Goal: Information Seeking & Learning: Compare options

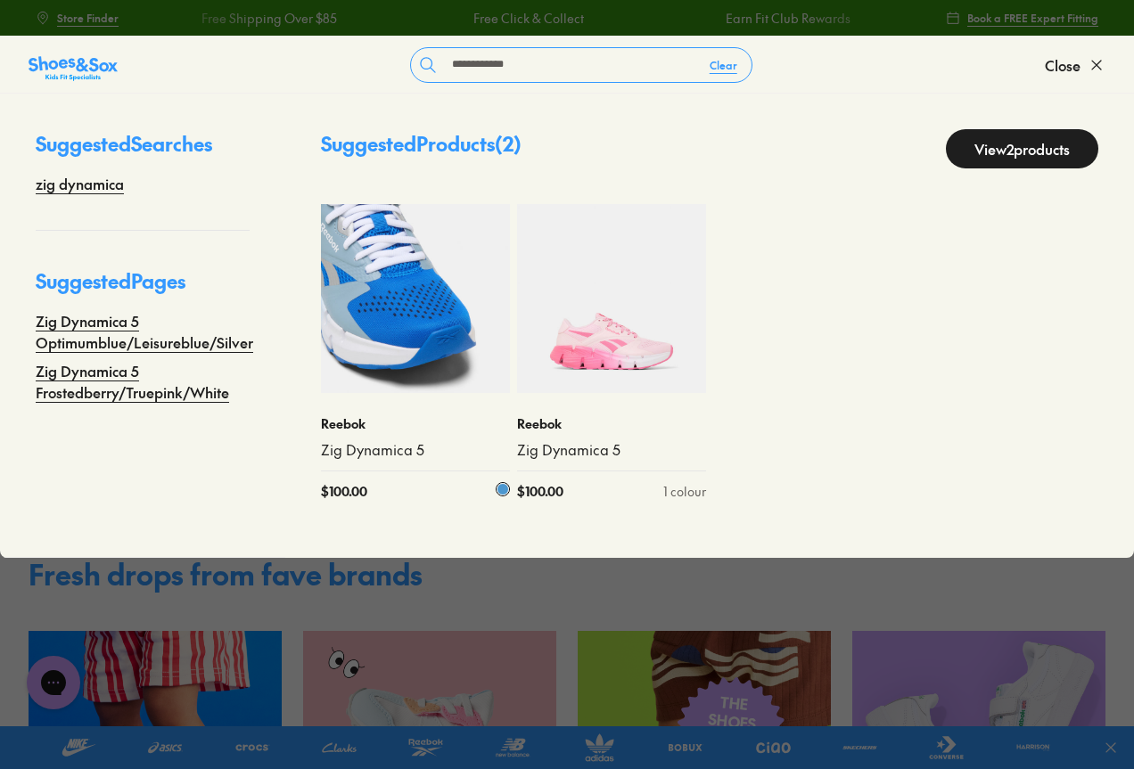
type input "**********"
click at [443, 374] on img at bounding box center [415, 298] width 189 height 189
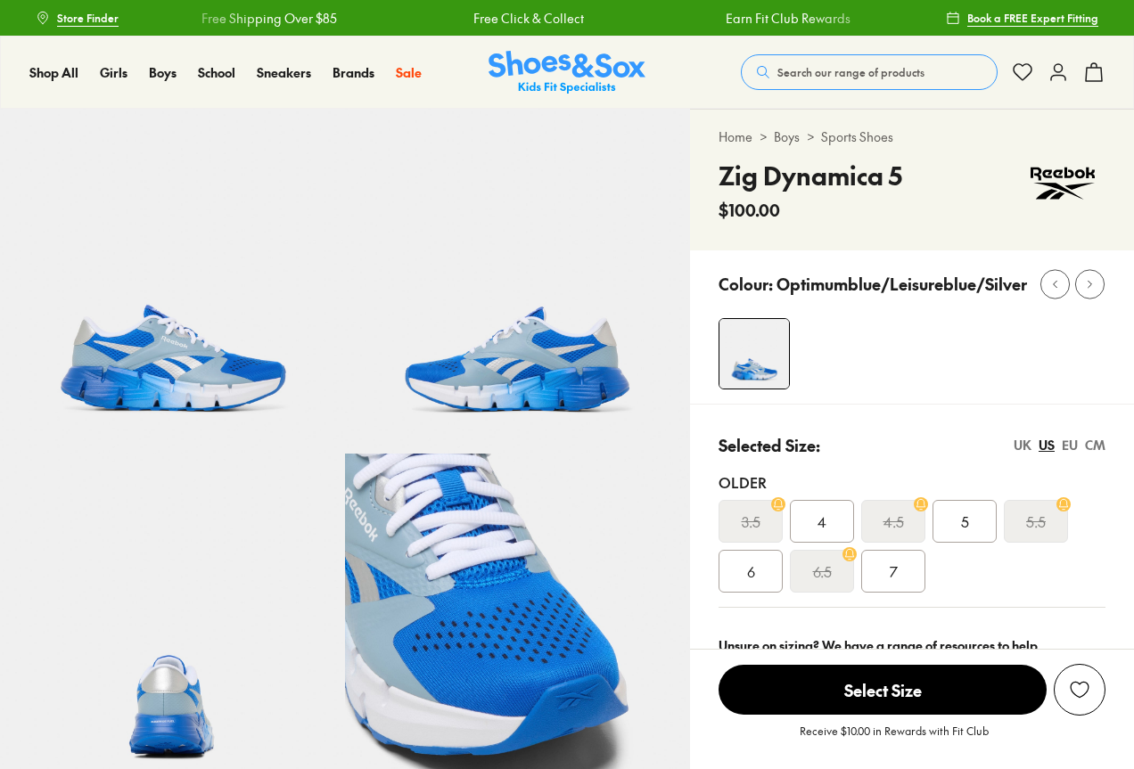
select select "*"
click at [829, 77] on span "Search our range of products" at bounding box center [850, 72] width 147 height 16
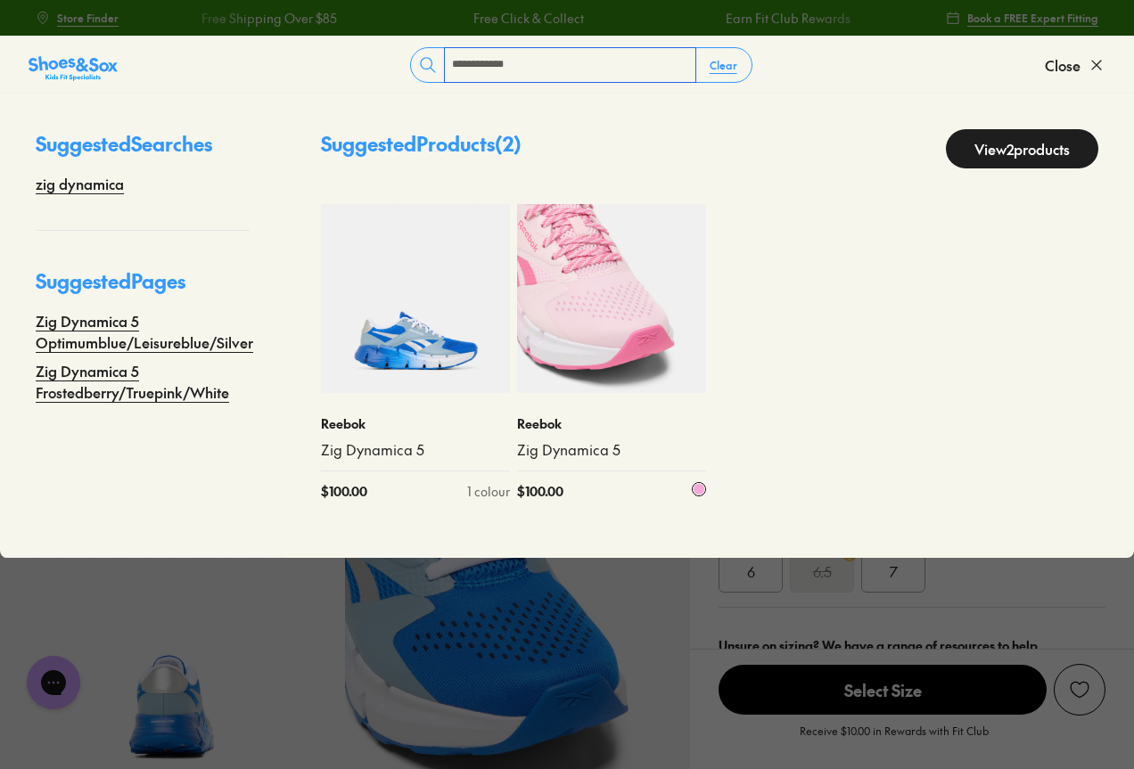
type input "**********"
click at [612, 344] on img at bounding box center [611, 298] width 189 height 189
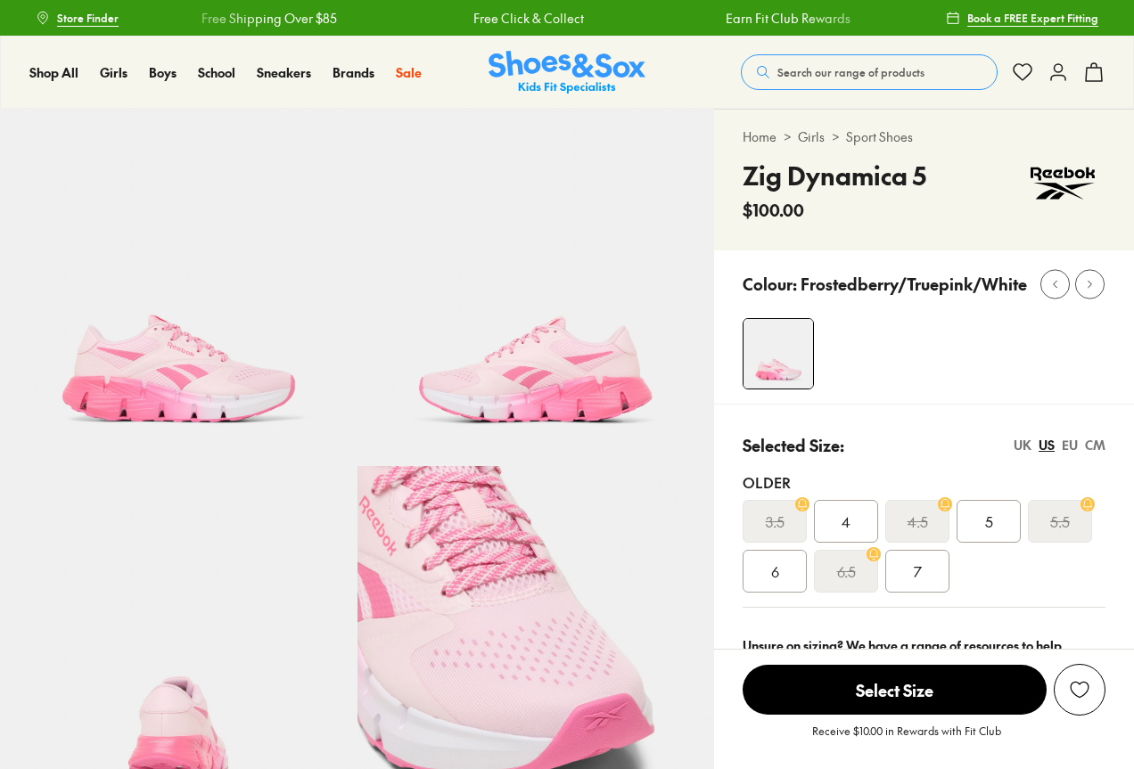
select select "*"
click at [869, 69] on span "Search our range of products" at bounding box center [850, 72] width 147 height 16
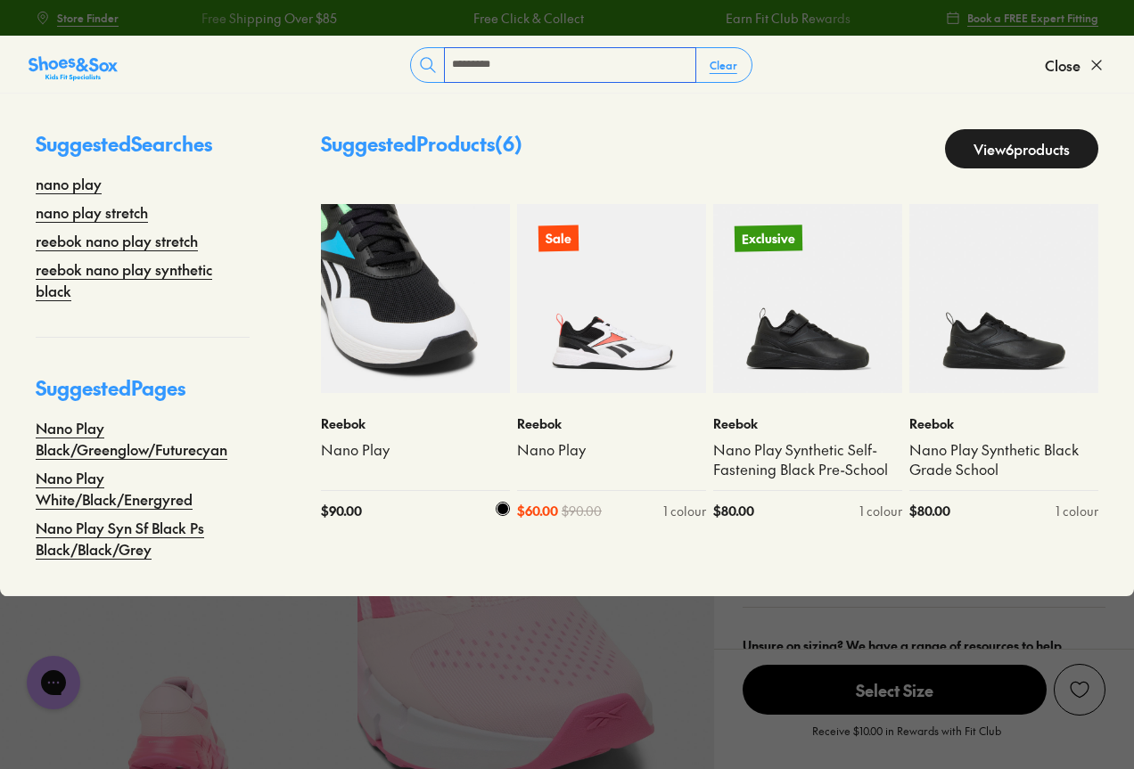
type input "*********"
click at [378, 317] on img at bounding box center [415, 298] width 189 height 189
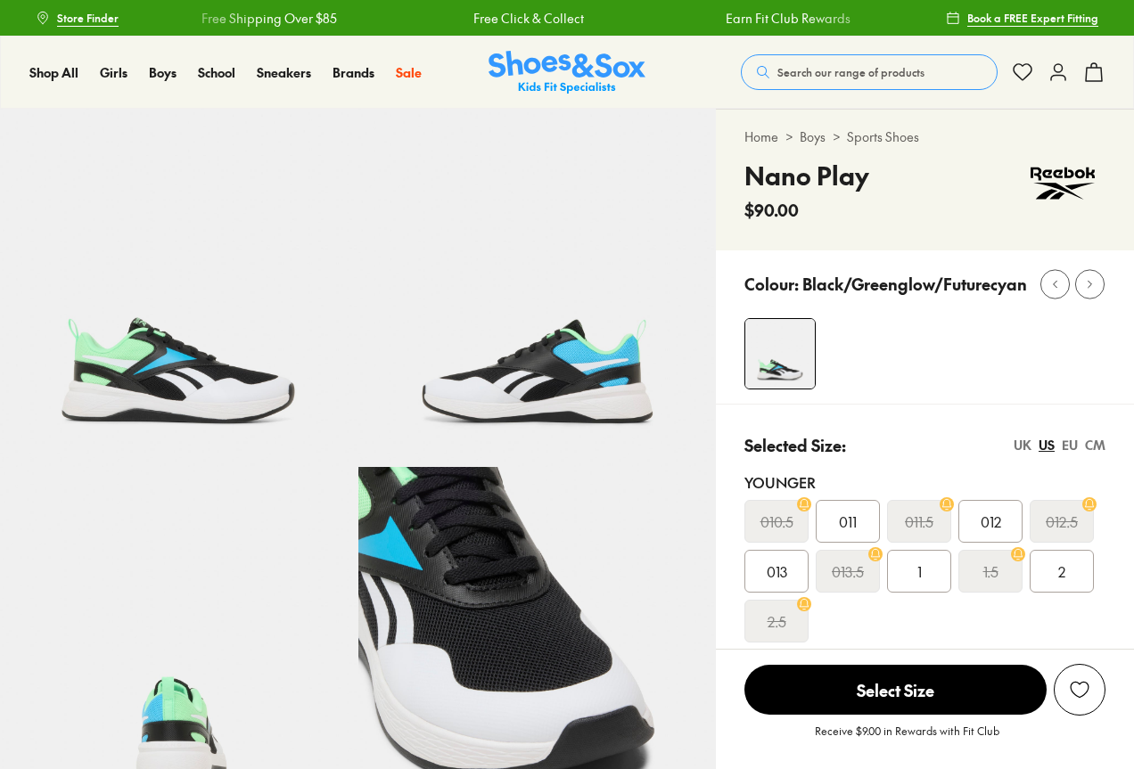
select select "*"
click at [858, 69] on span "Search our range of products" at bounding box center [850, 72] width 147 height 16
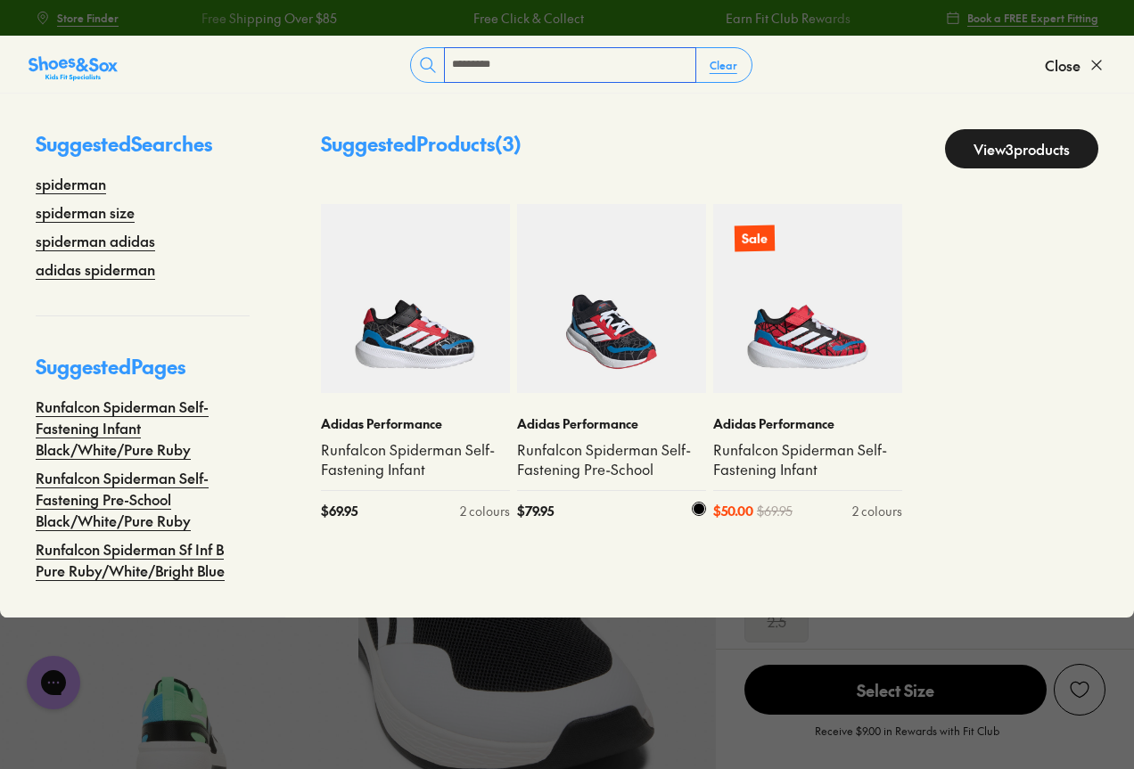
type input "*********"
click at [627, 330] on img at bounding box center [611, 298] width 189 height 189
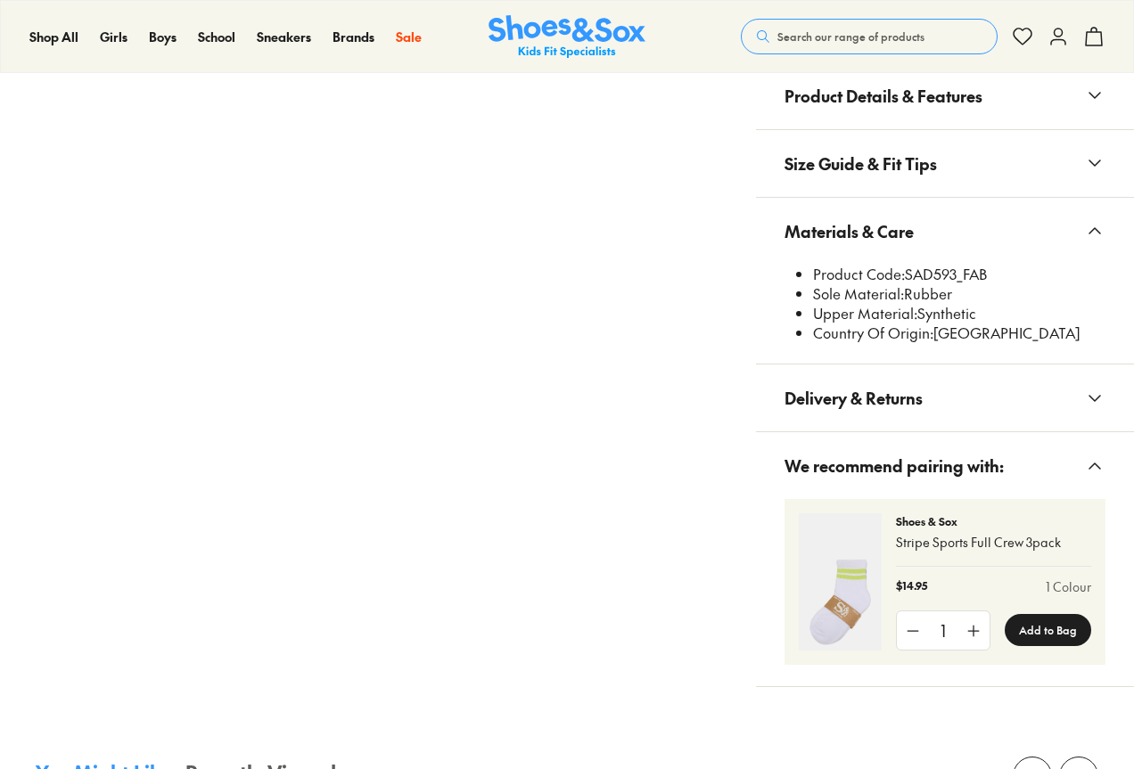
select select "*"
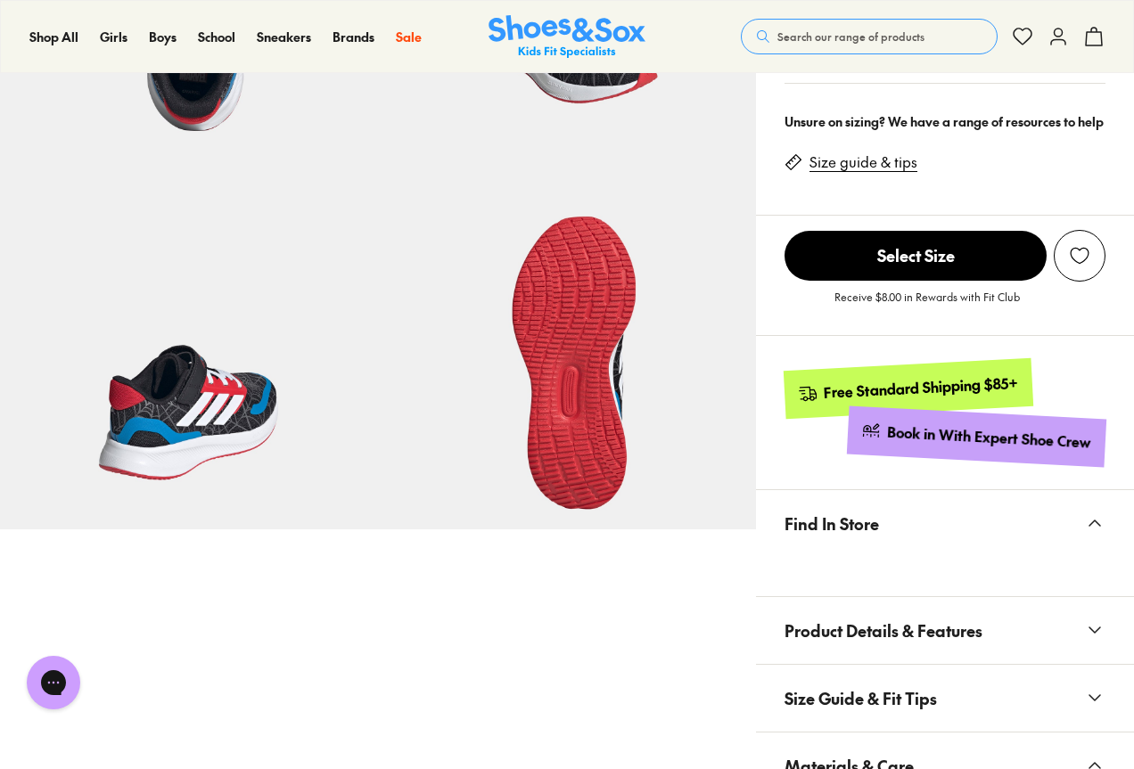
scroll to position [178, 0]
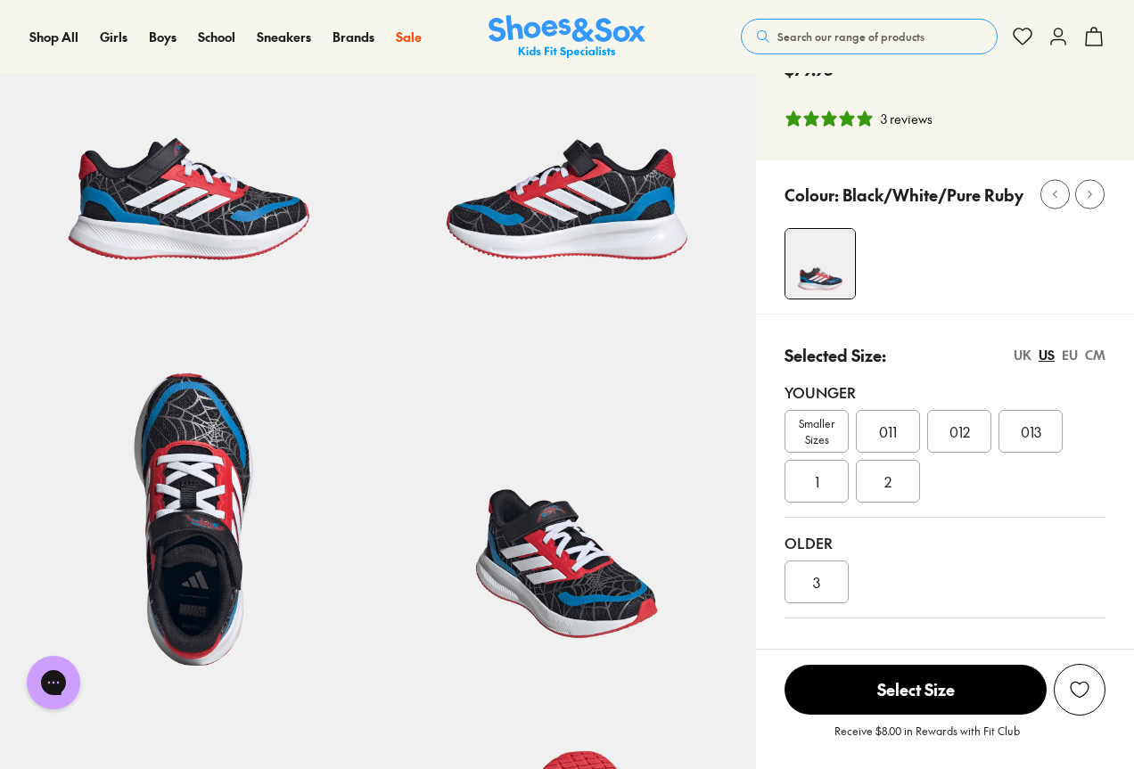
click at [840, 34] on span "Search our range of products" at bounding box center [850, 37] width 147 height 16
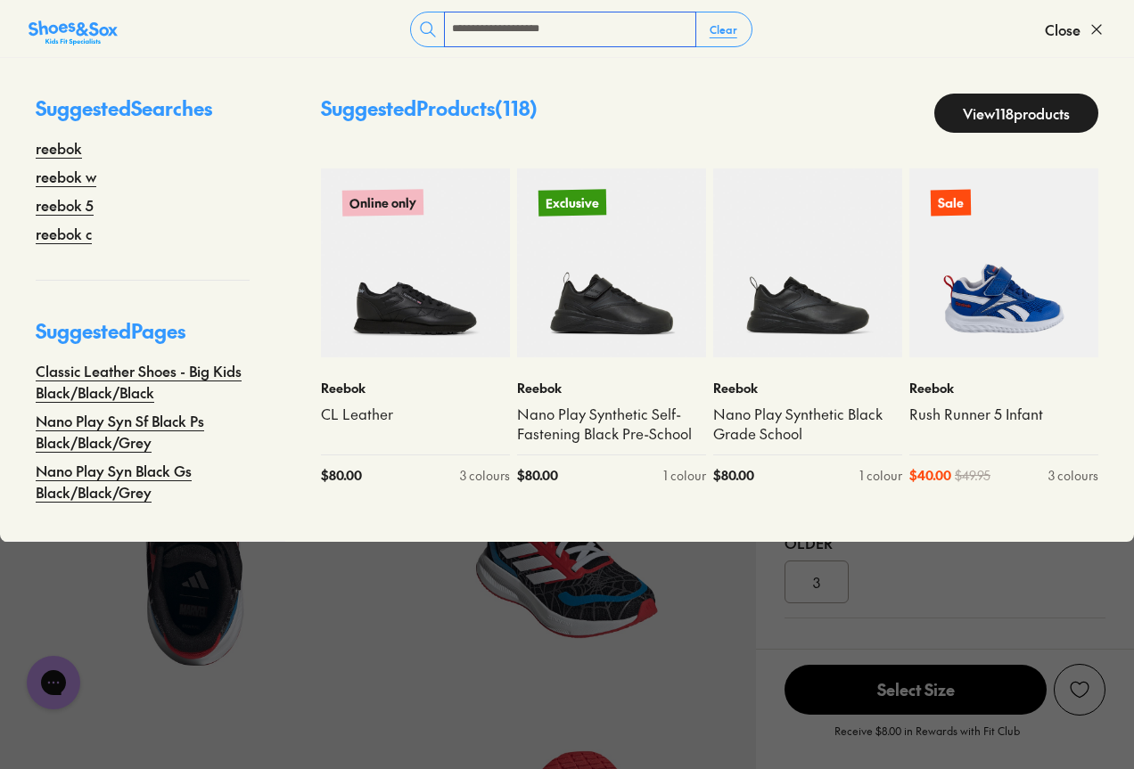
type input "**********"
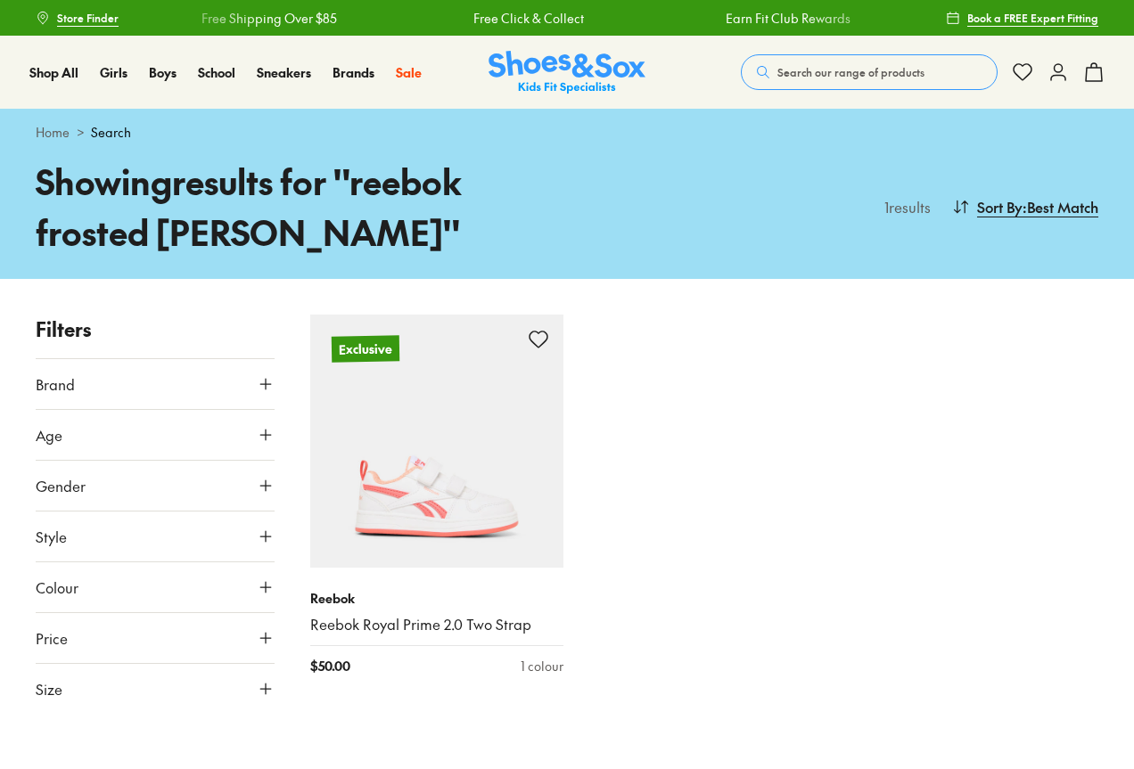
click at [842, 64] on span "Search our range of products" at bounding box center [850, 72] width 147 height 16
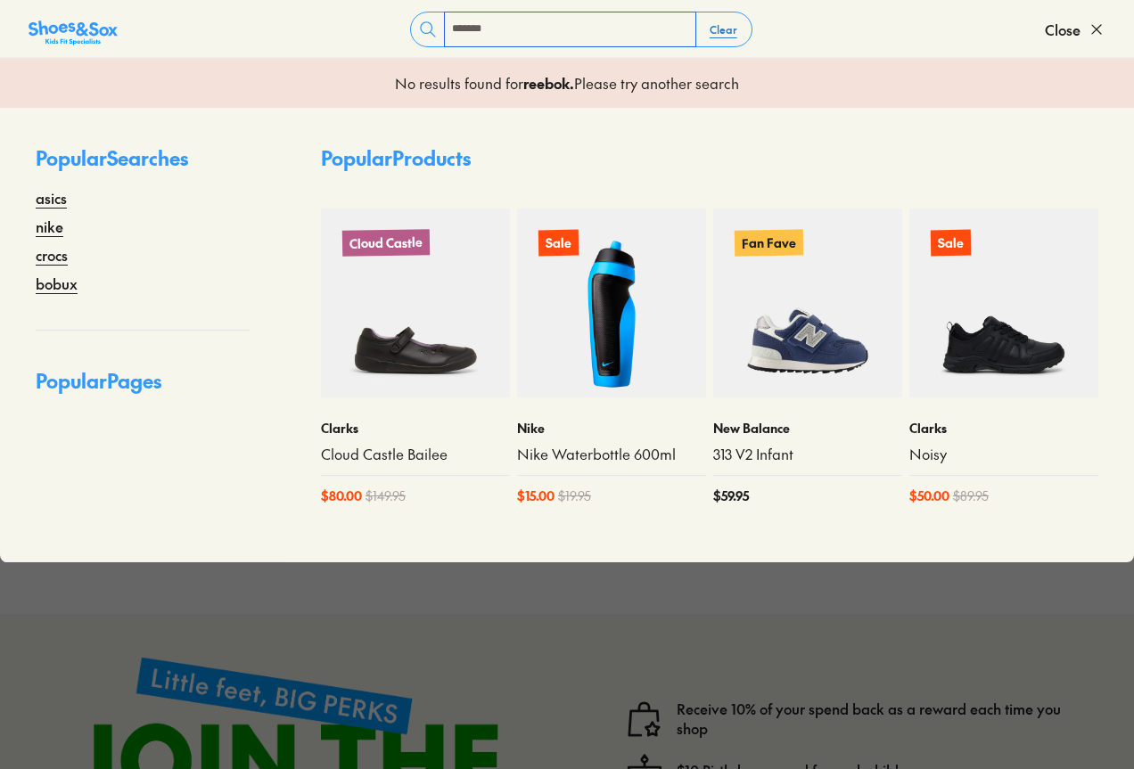
type input "******"
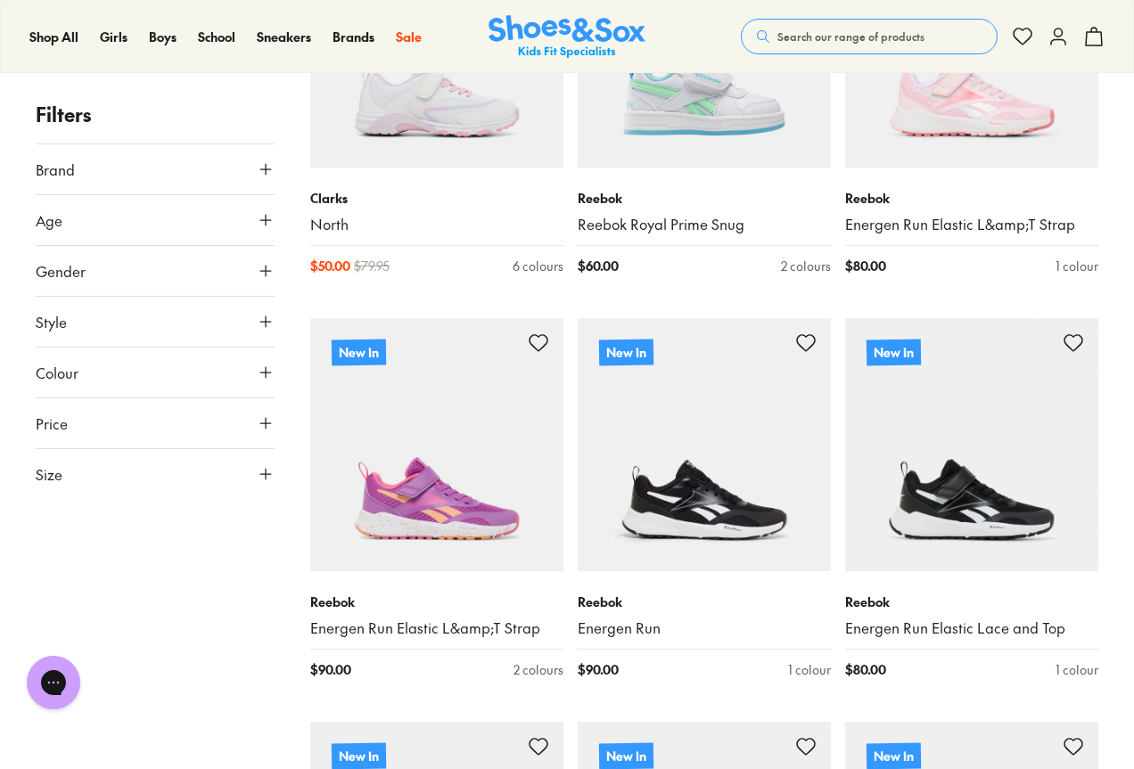
scroll to position [981, 0]
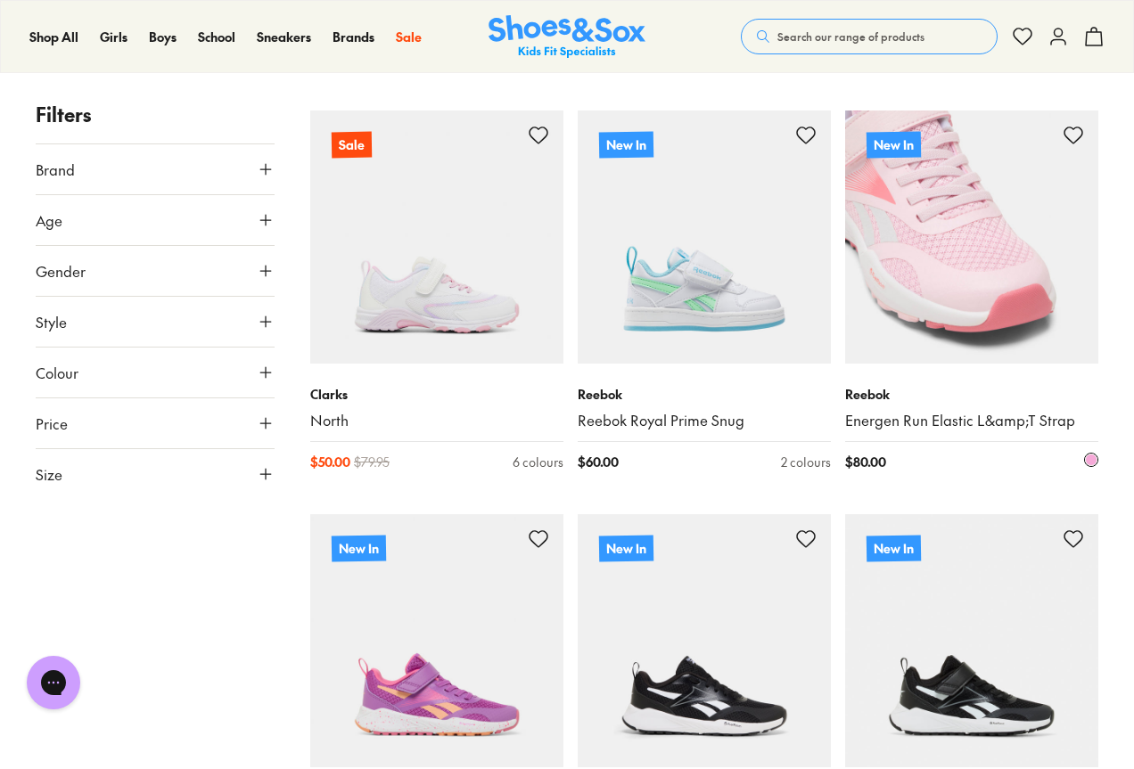
click at [920, 267] on img at bounding box center [971, 237] width 253 height 253
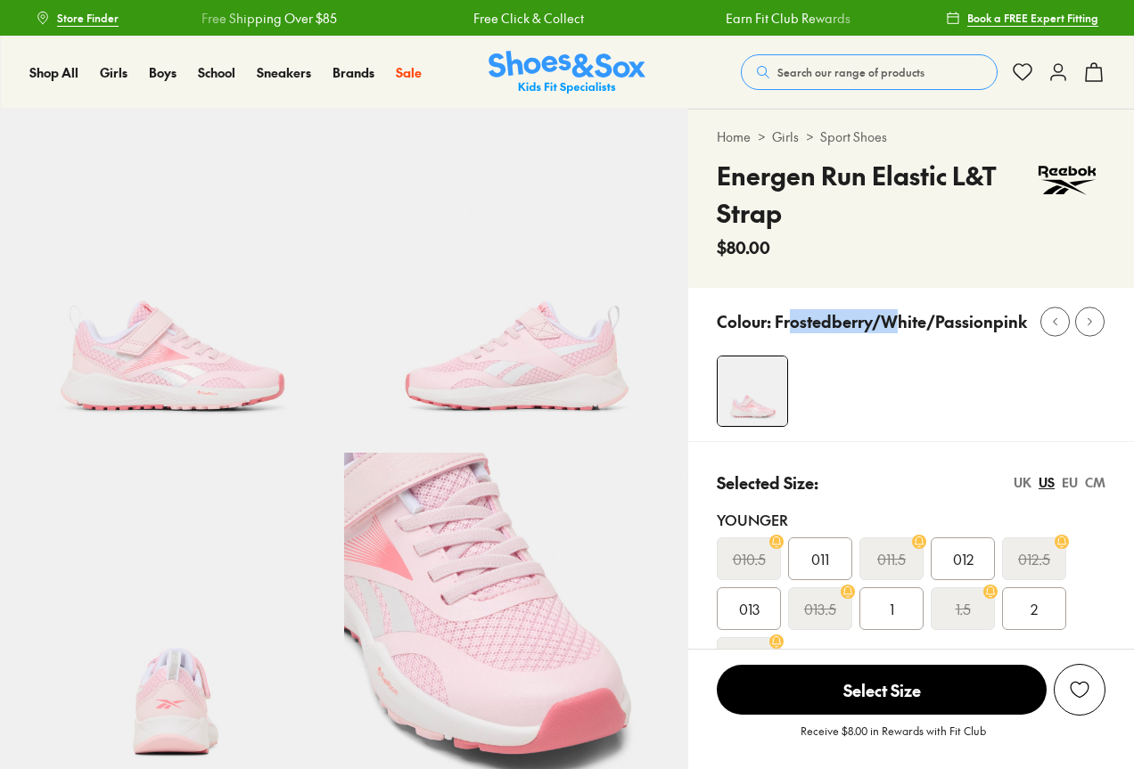
drag, startPoint x: 796, startPoint y: 311, endPoint x: 916, endPoint y: 322, distance: 120.8
click at [909, 308] on div "Colour: Frostedberry/White/Passionpink" at bounding box center [925, 321] width 417 height 39
click at [916, 333] on div "Colour: Frostedberry/White/Passionpink" at bounding box center [925, 321] width 417 height 39
select select "*"
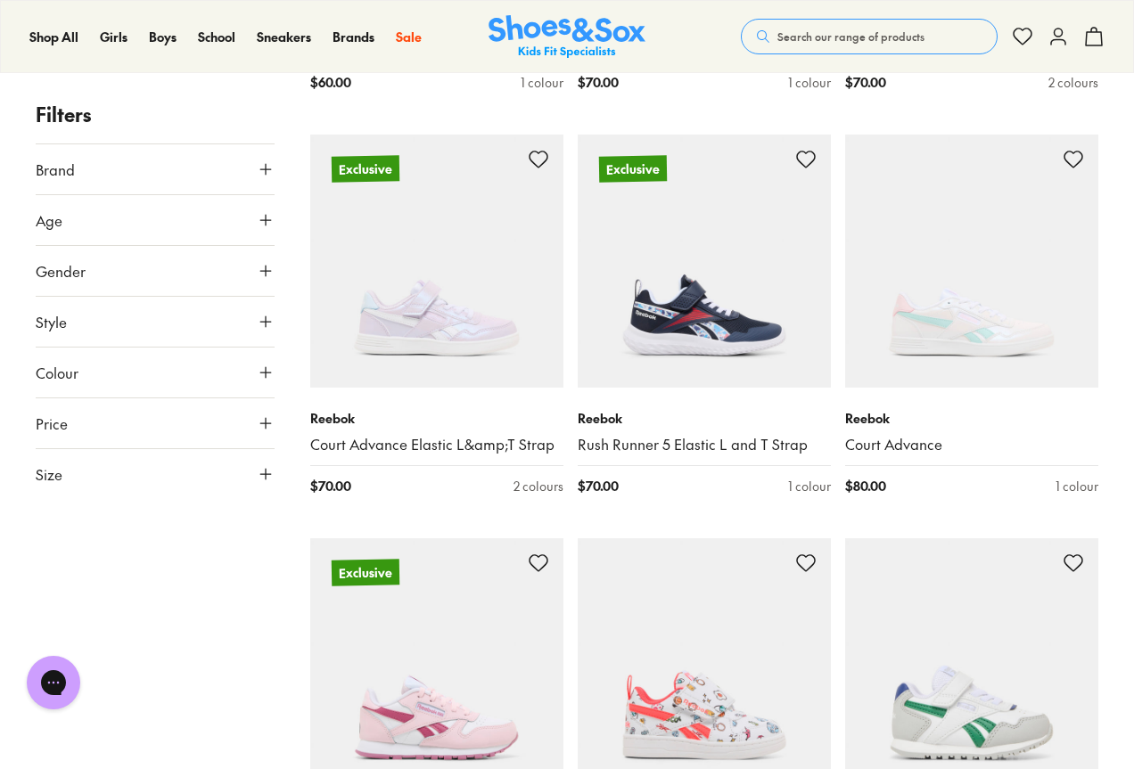
scroll to position [2504, 0]
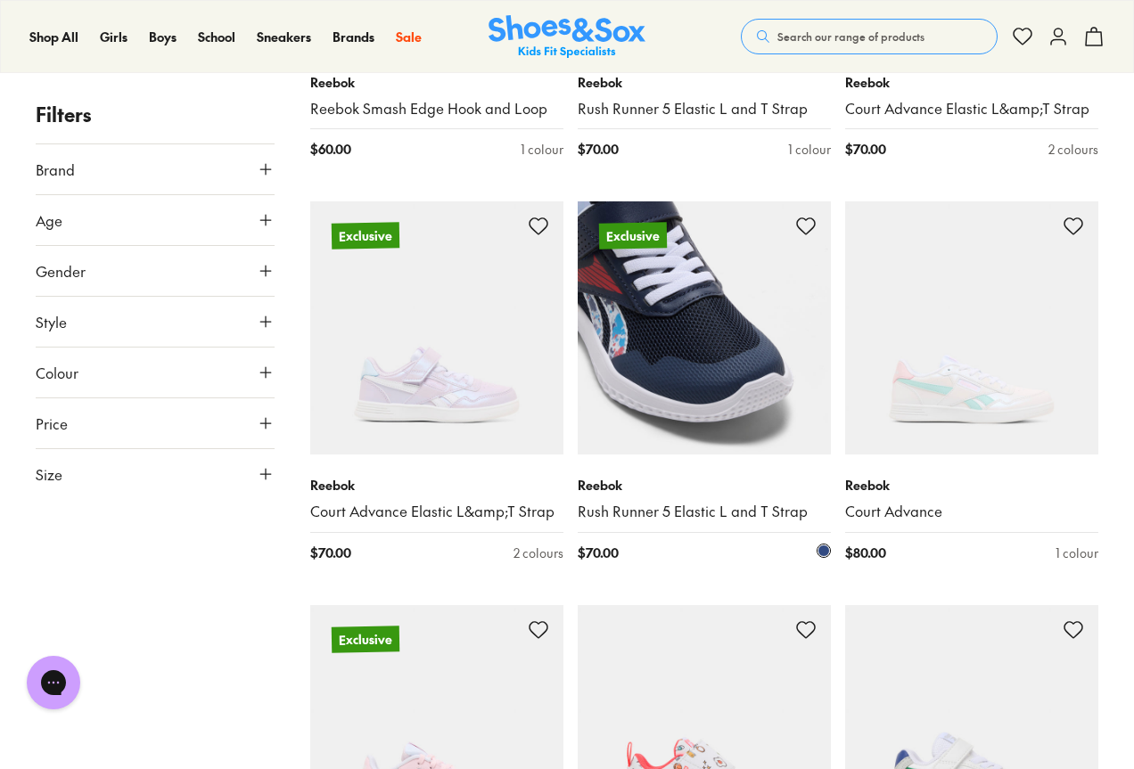
click at [706, 342] on img at bounding box center [704, 327] width 253 height 253
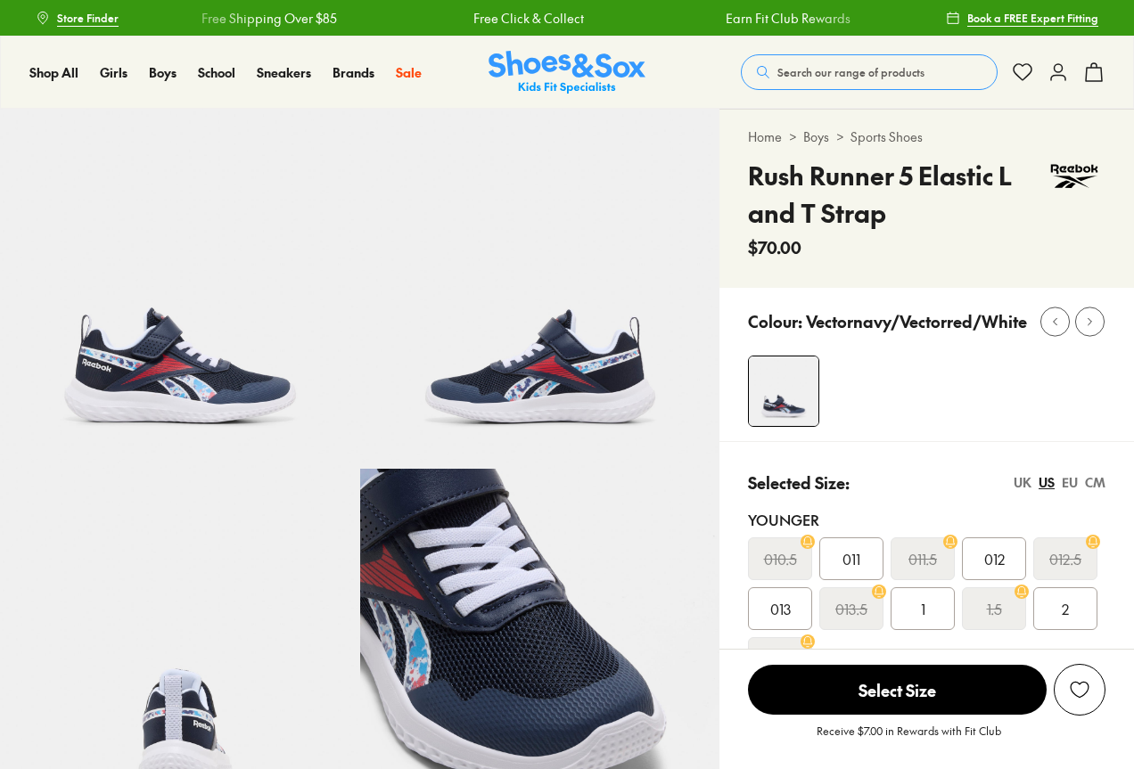
select select "*"
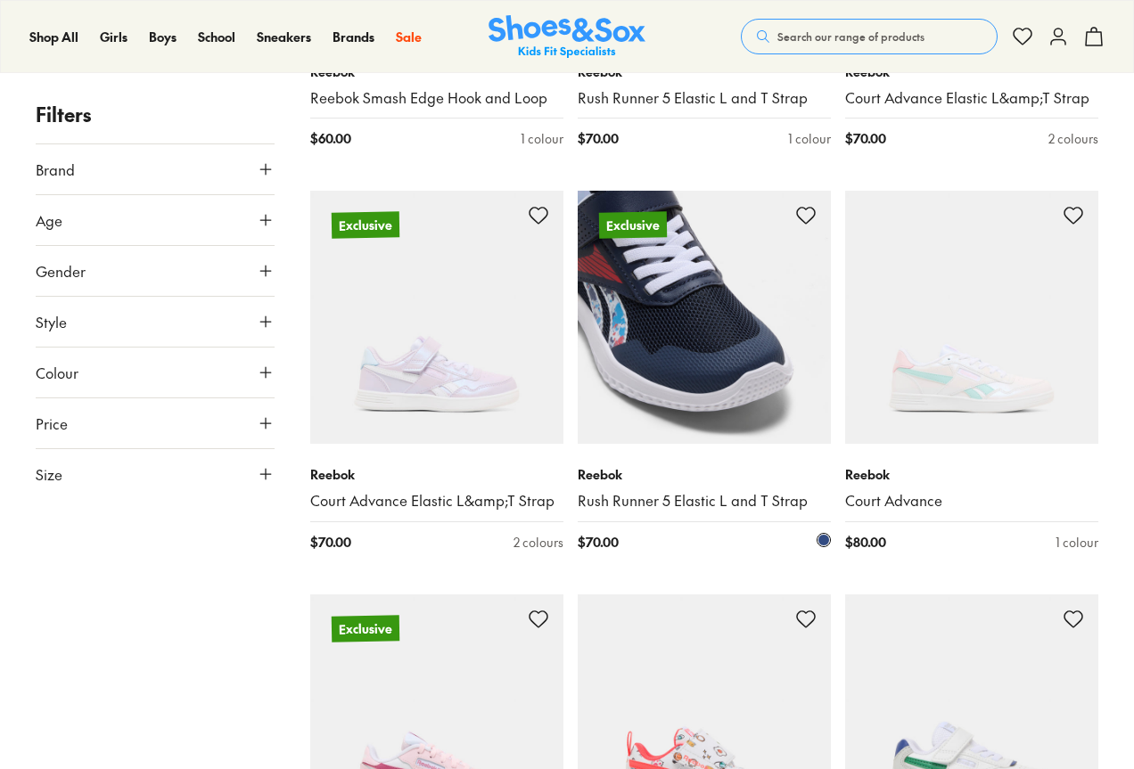
scroll to position [2515, 0]
click at [691, 381] on img at bounding box center [704, 317] width 253 height 253
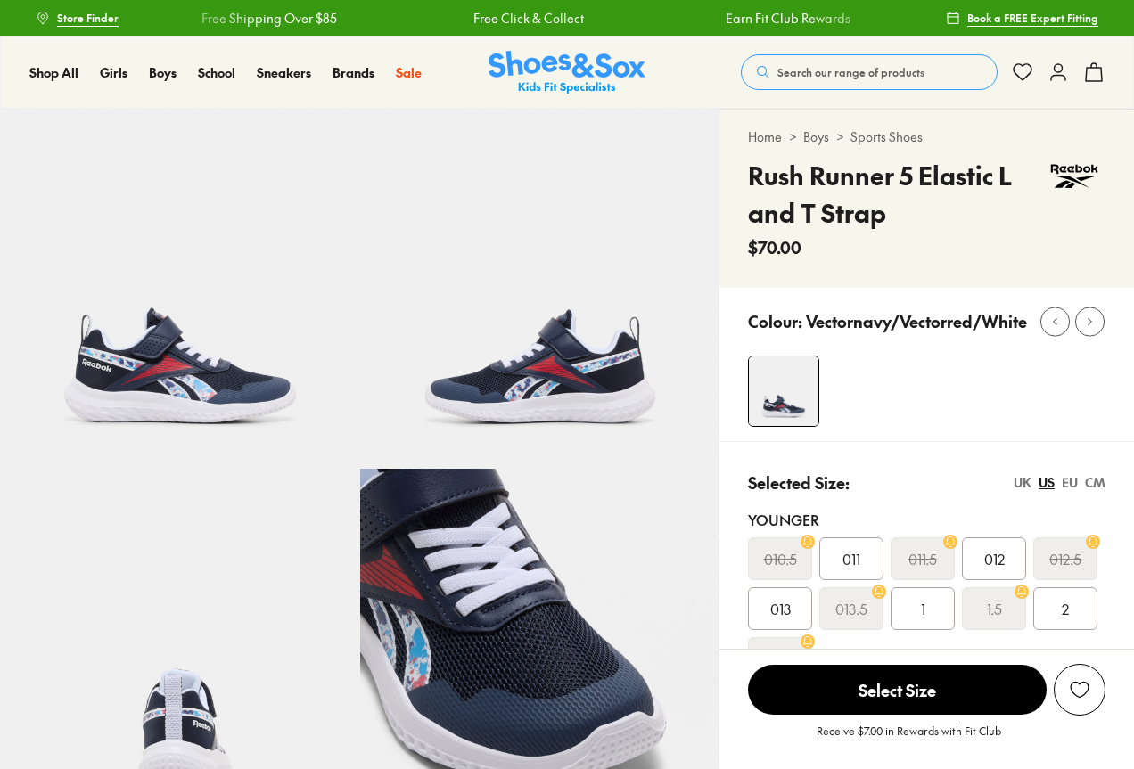
select select "*"
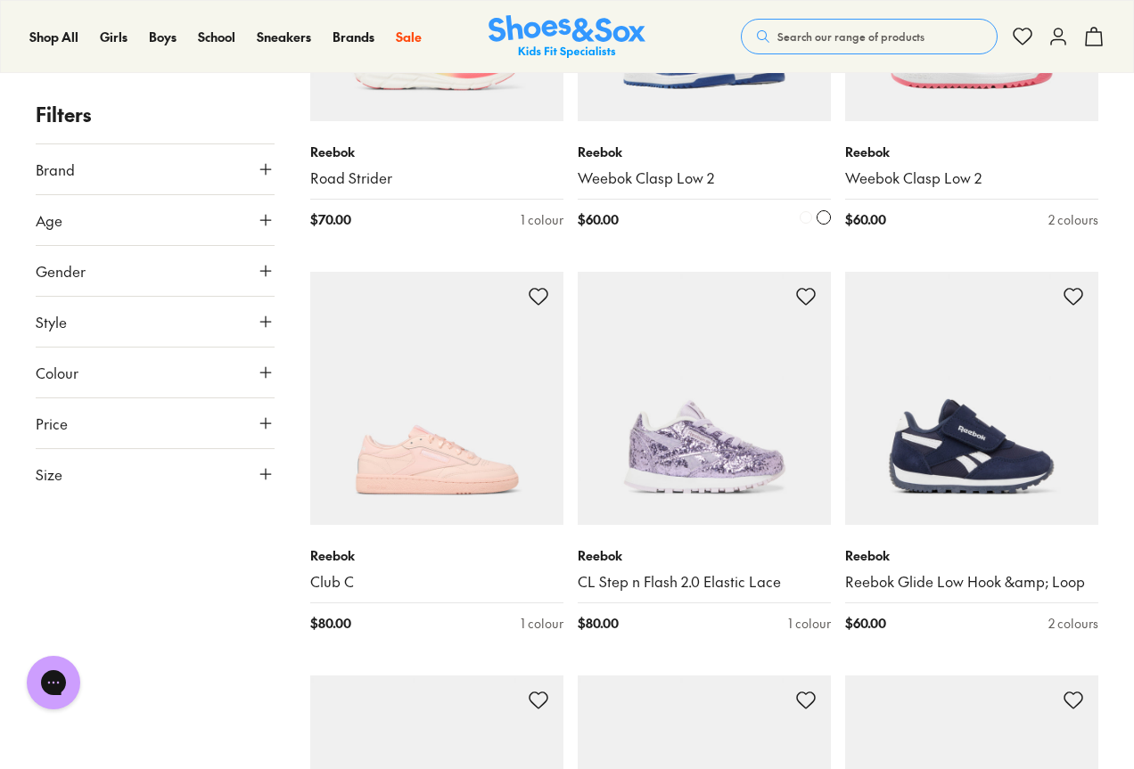
scroll to position [4476, 0]
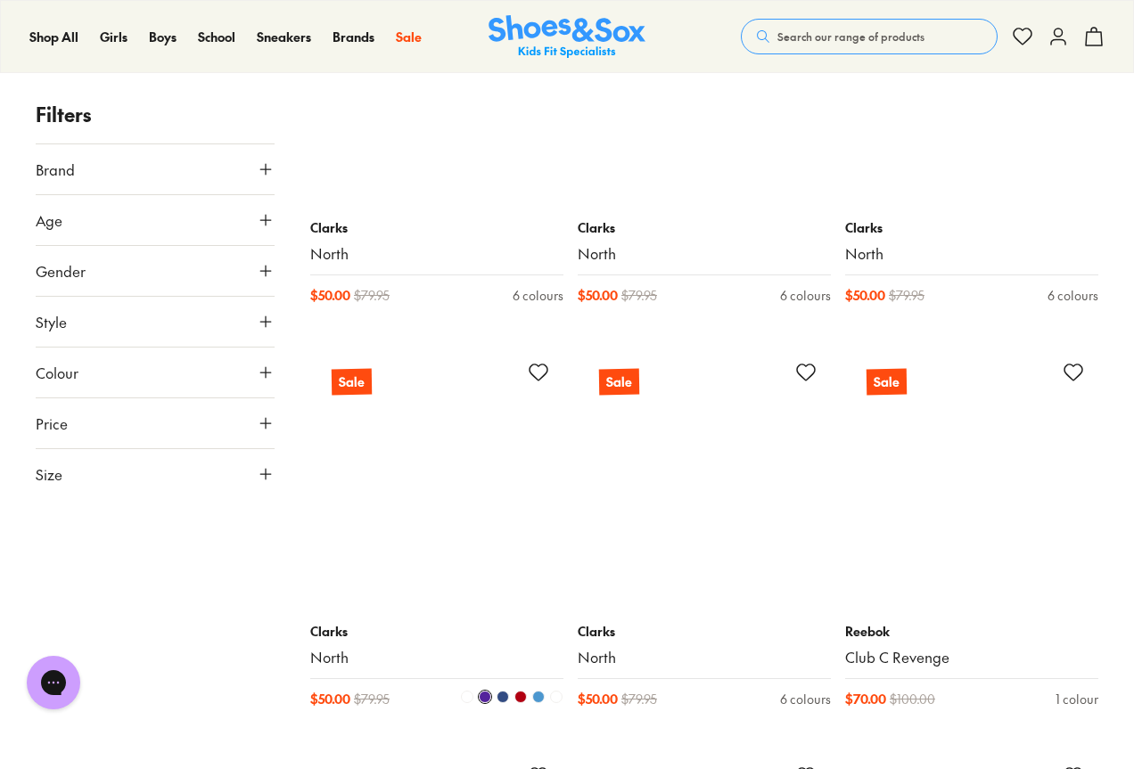
scroll to position [9646, 0]
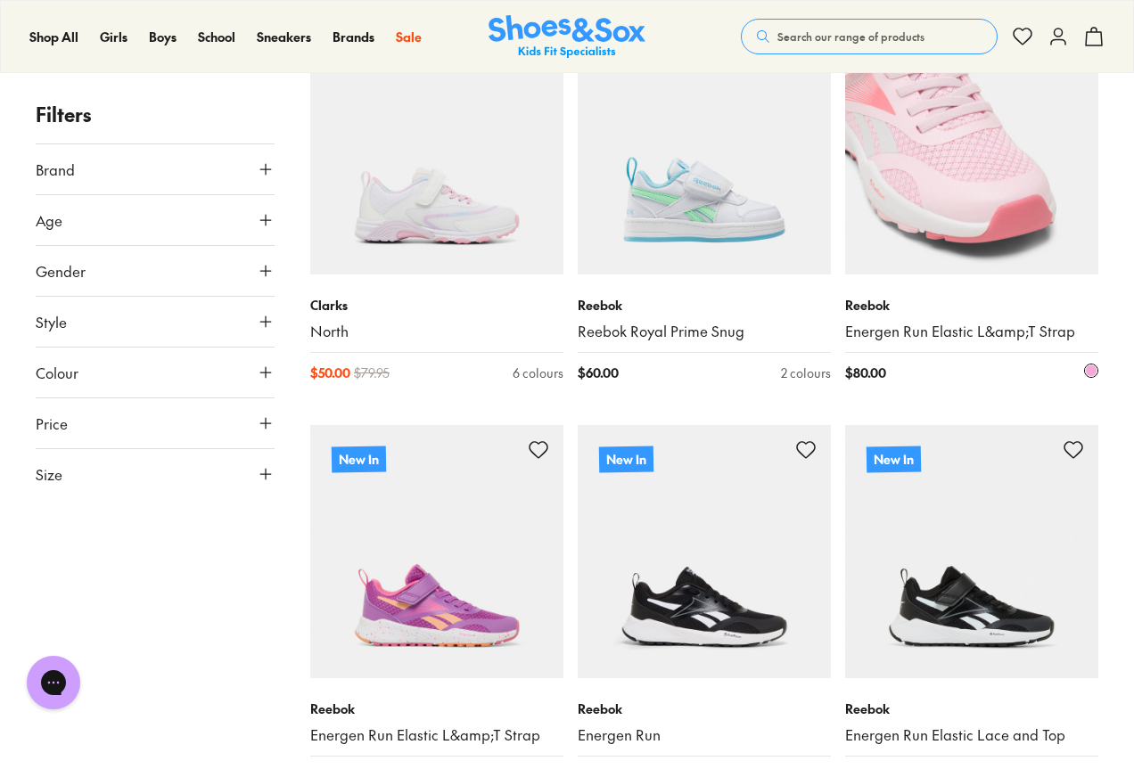
scroll to position [1248, 0]
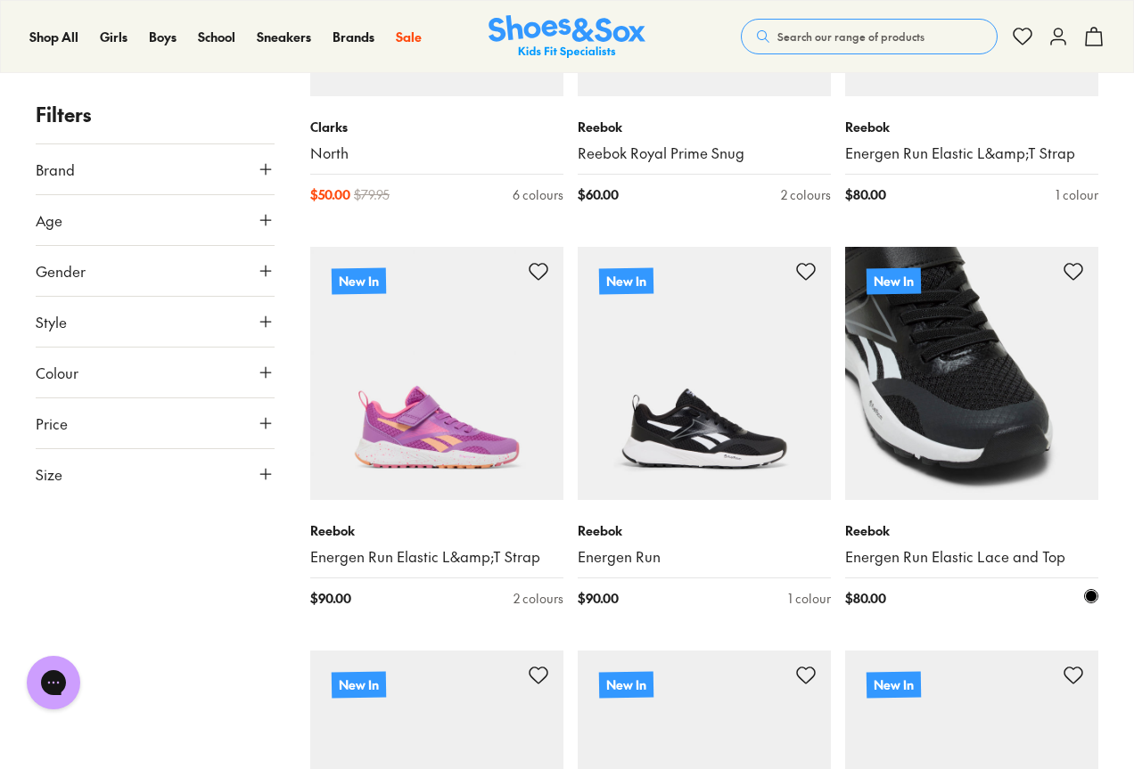
click at [957, 445] on img at bounding box center [971, 373] width 253 height 253
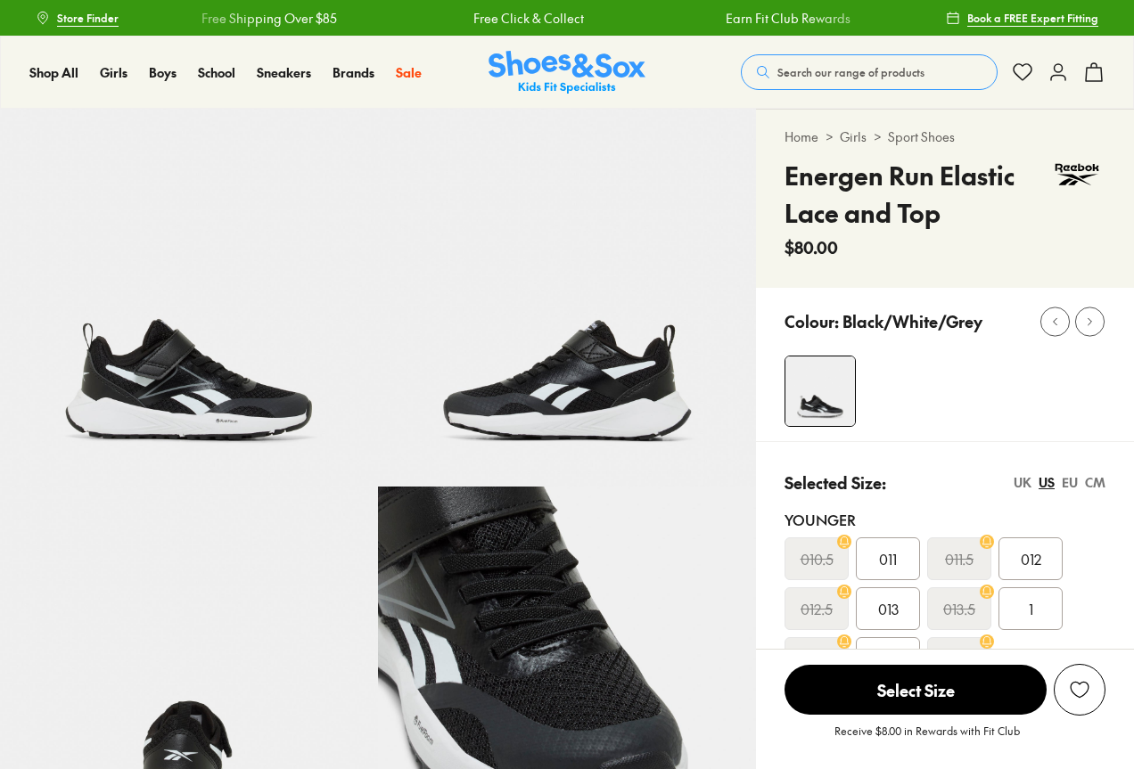
select select "*"
click at [806, 74] on span "Search our range of products" at bounding box center [850, 72] width 147 height 16
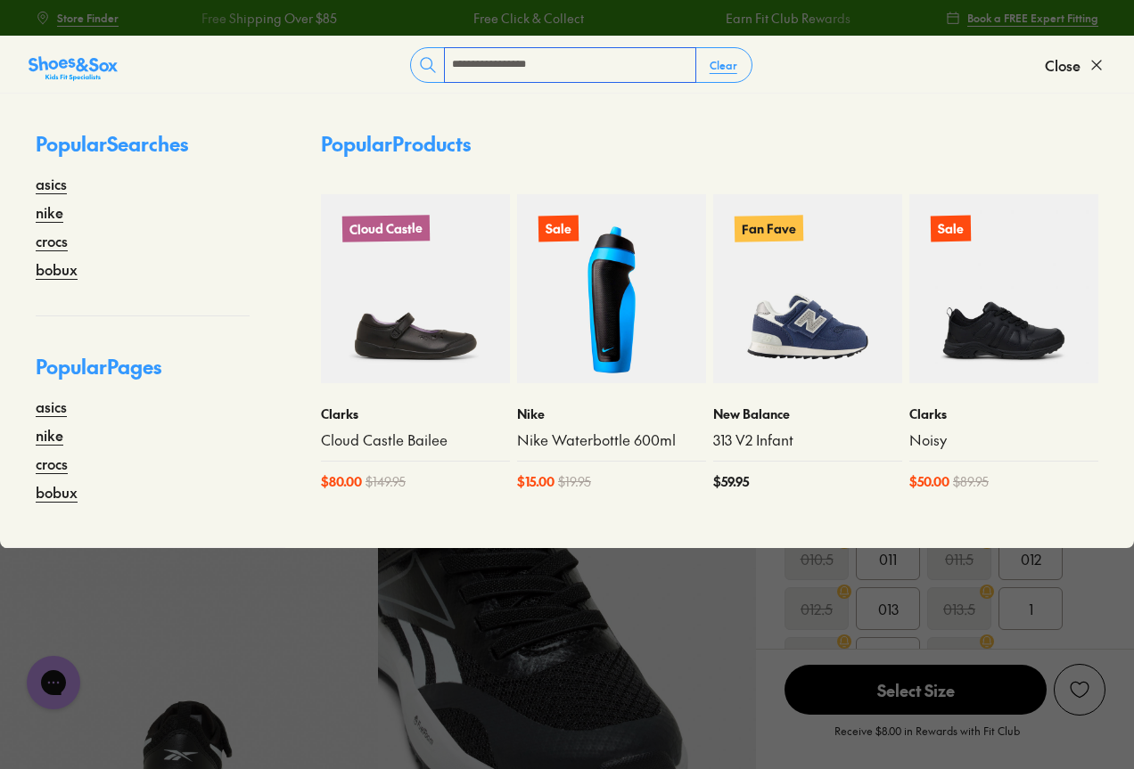
type input "**********"
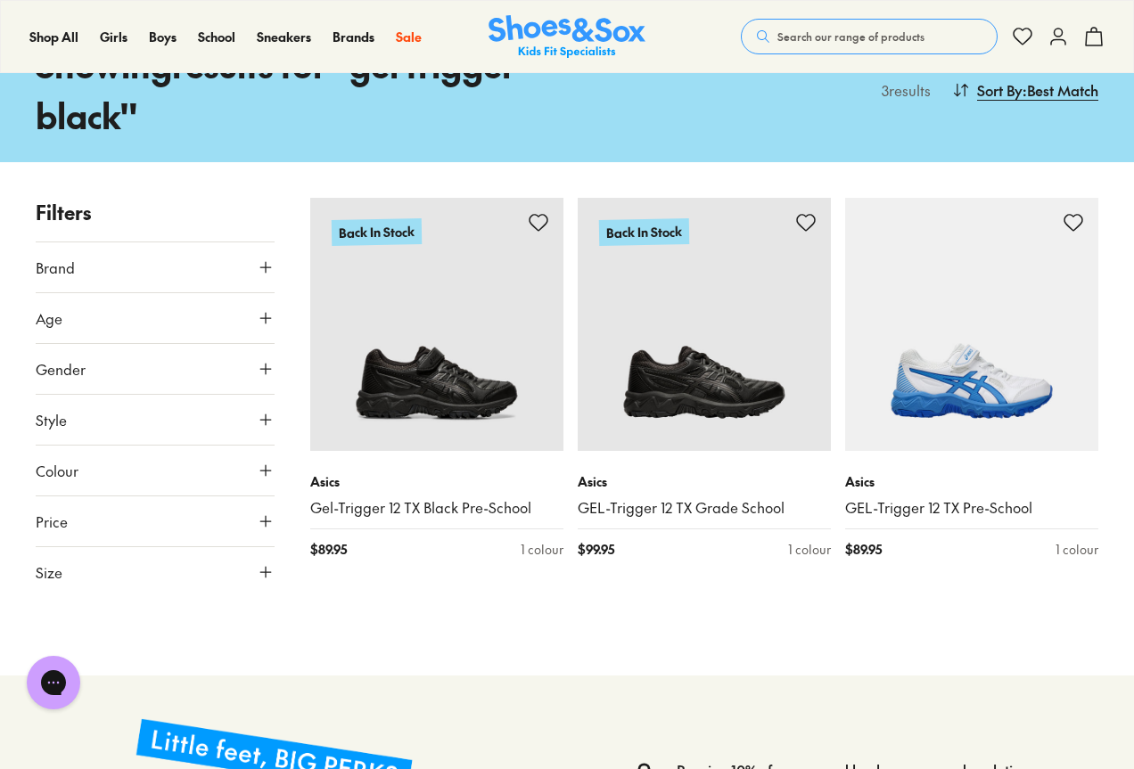
scroll to position [178, 0]
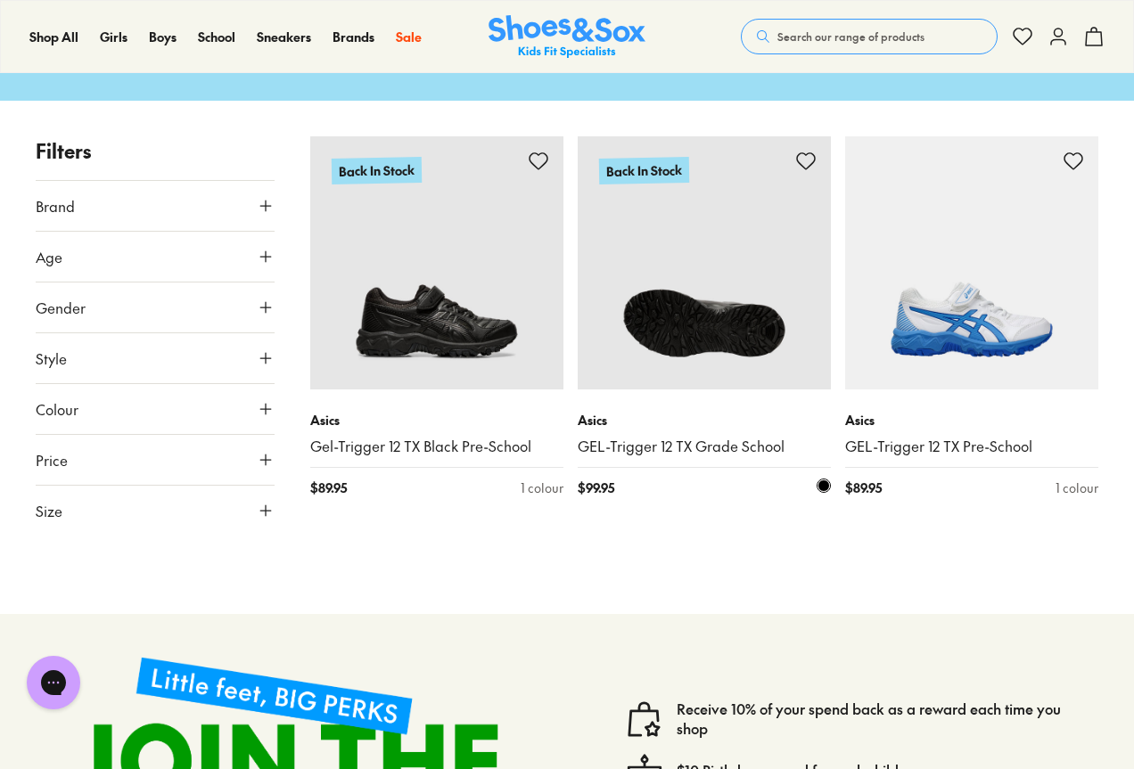
click at [695, 317] on img at bounding box center [704, 262] width 253 height 253
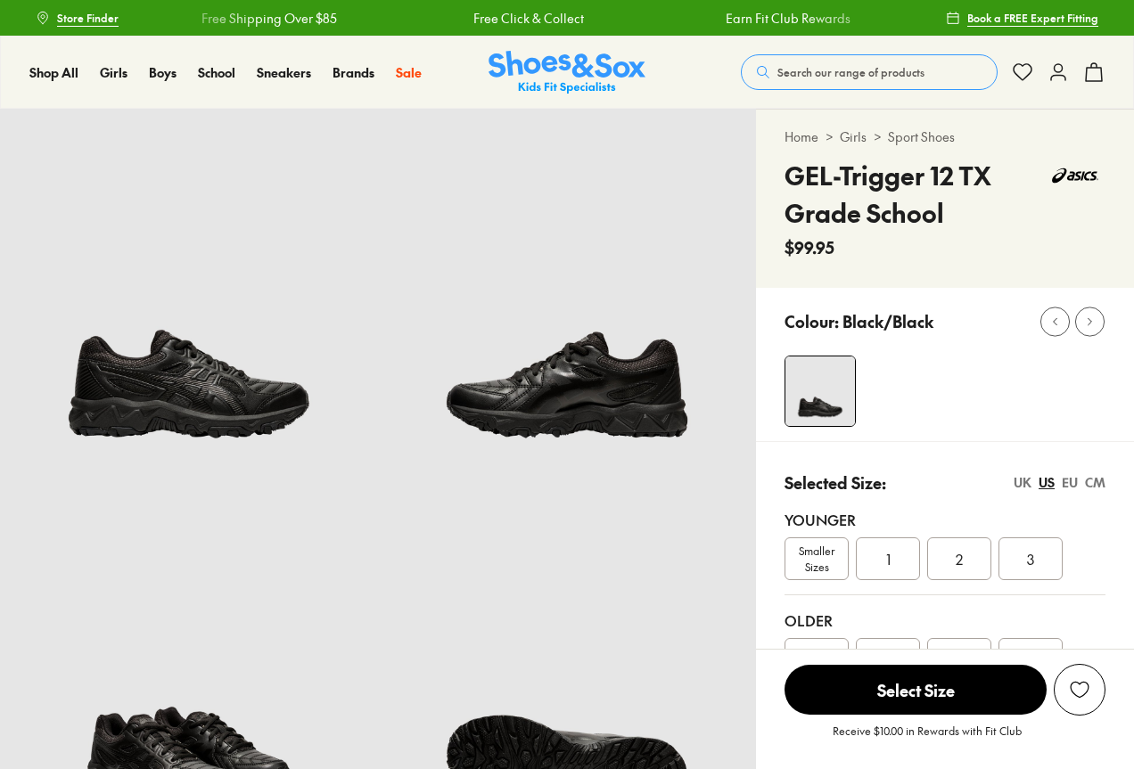
scroll to position [89, 0]
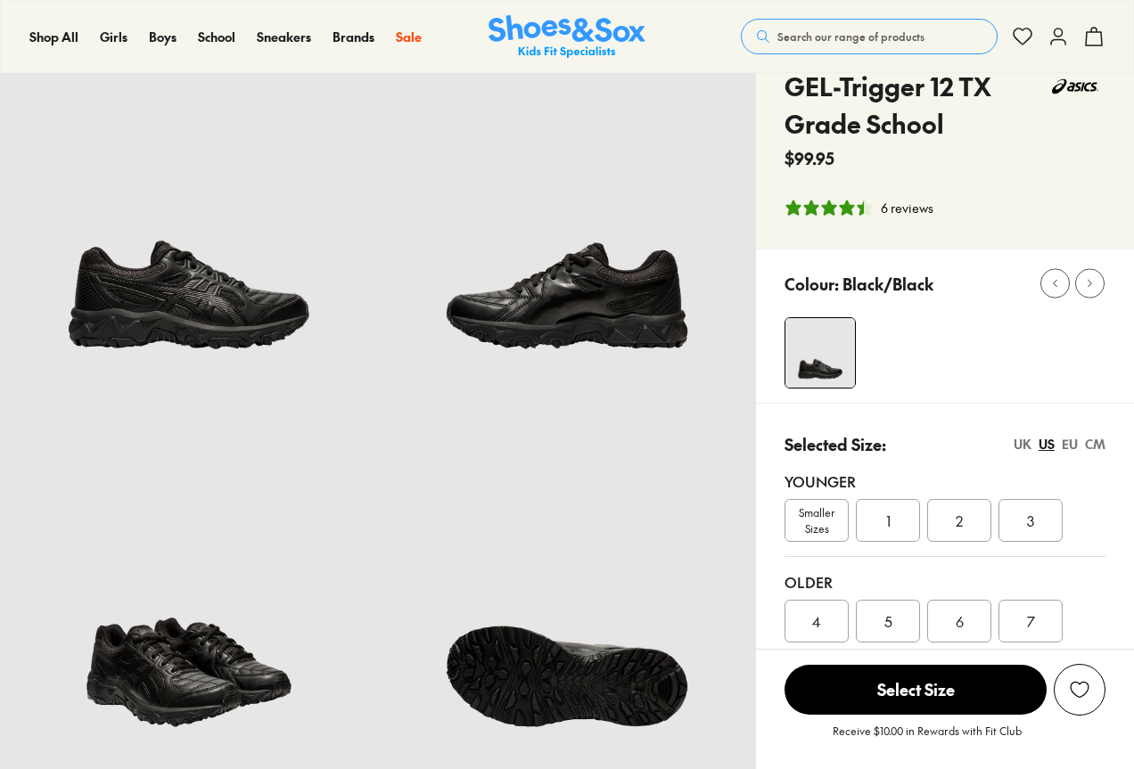
select select "*"
click at [983, 319] on div at bounding box center [958, 352] width 349 height 71
click at [1001, 357] on div at bounding box center [958, 352] width 349 height 71
click at [969, 350] on div at bounding box center [958, 352] width 349 height 71
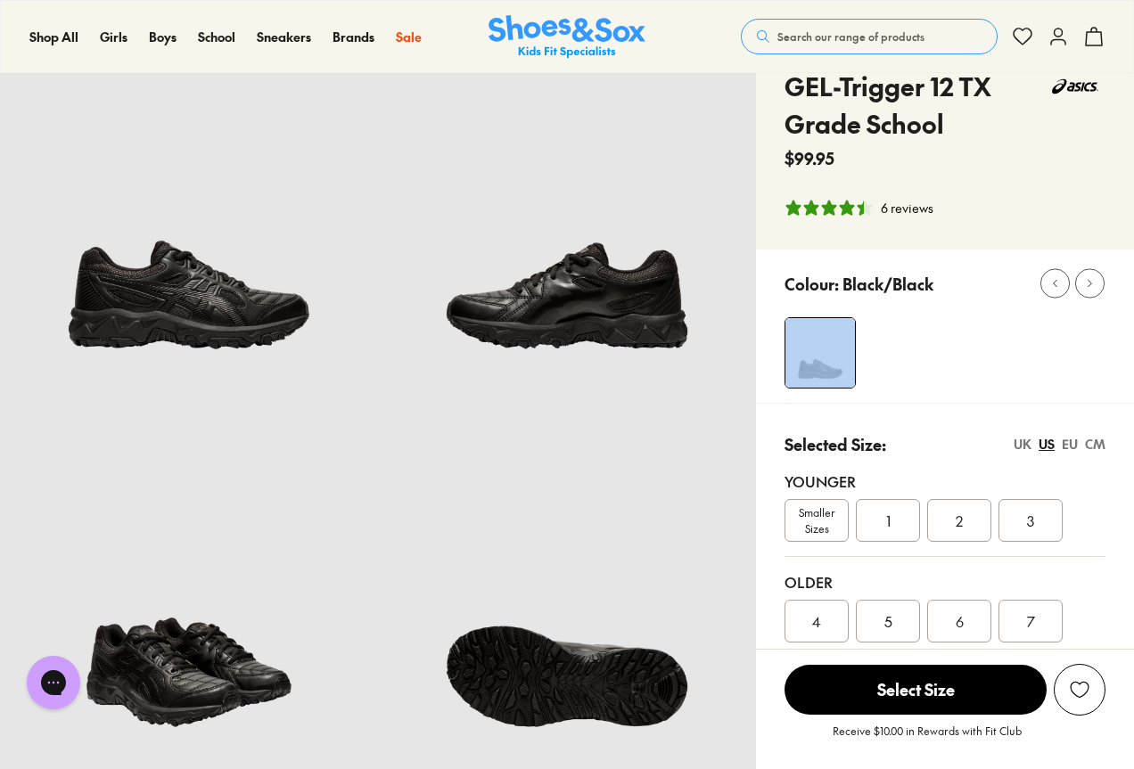
click at [969, 350] on div at bounding box center [958, 352] width 349 height 71
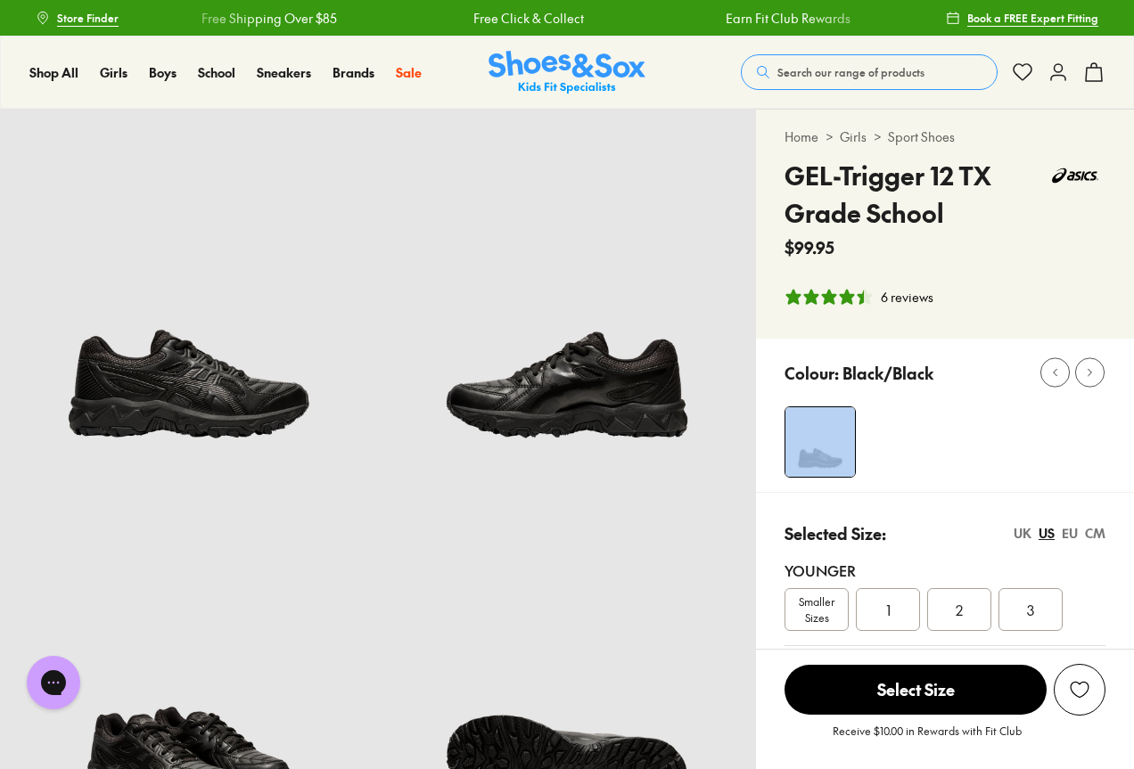
click at [963, 419] on div at bounding box center [958, 441] width 349 height 71
click at [962, 421] on div at bounding box center [958, 441] width 349 height 71
click at [969, 463] on div at bounding box center [958, 441] width 349 height 71
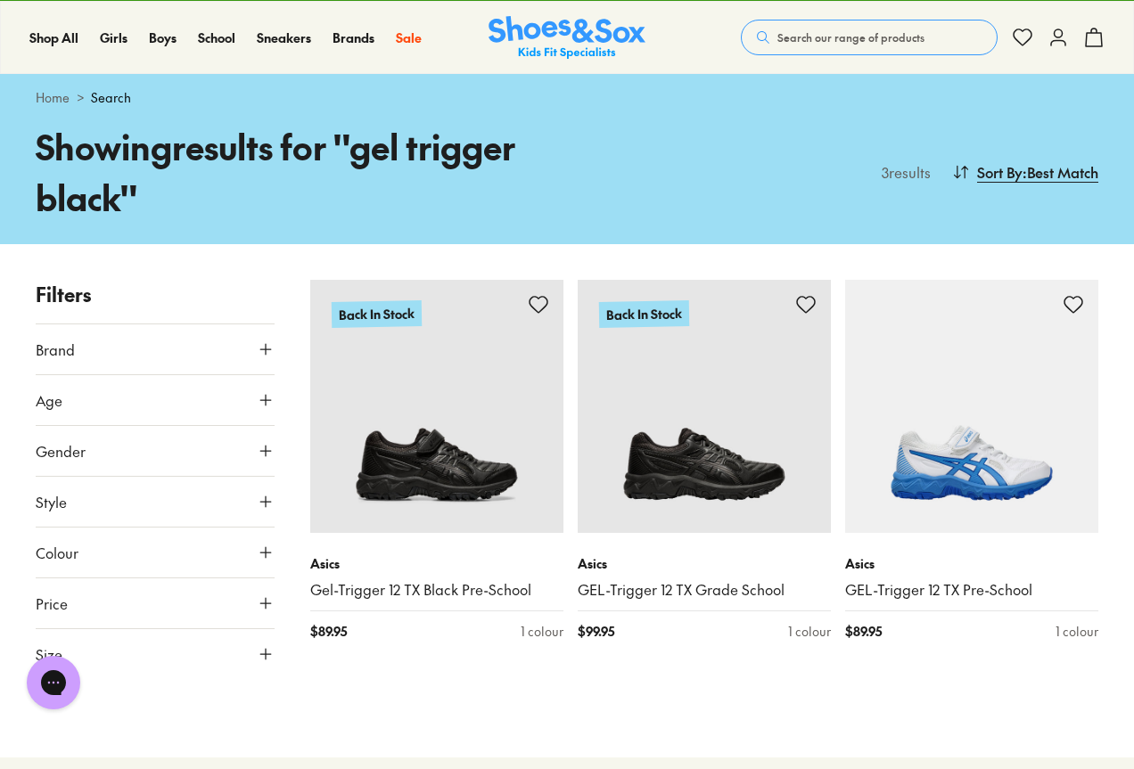
click at [906, 8] on div "Shop All Shop All Shop All New Arrivals Up to 40% Off Sale Online Only Best Sel…" at bounding box center [567, 37] width 1134 height 73
click at [875, 29] on span "Search our range of products" at bounding box center [850, 37] width 147 height 16
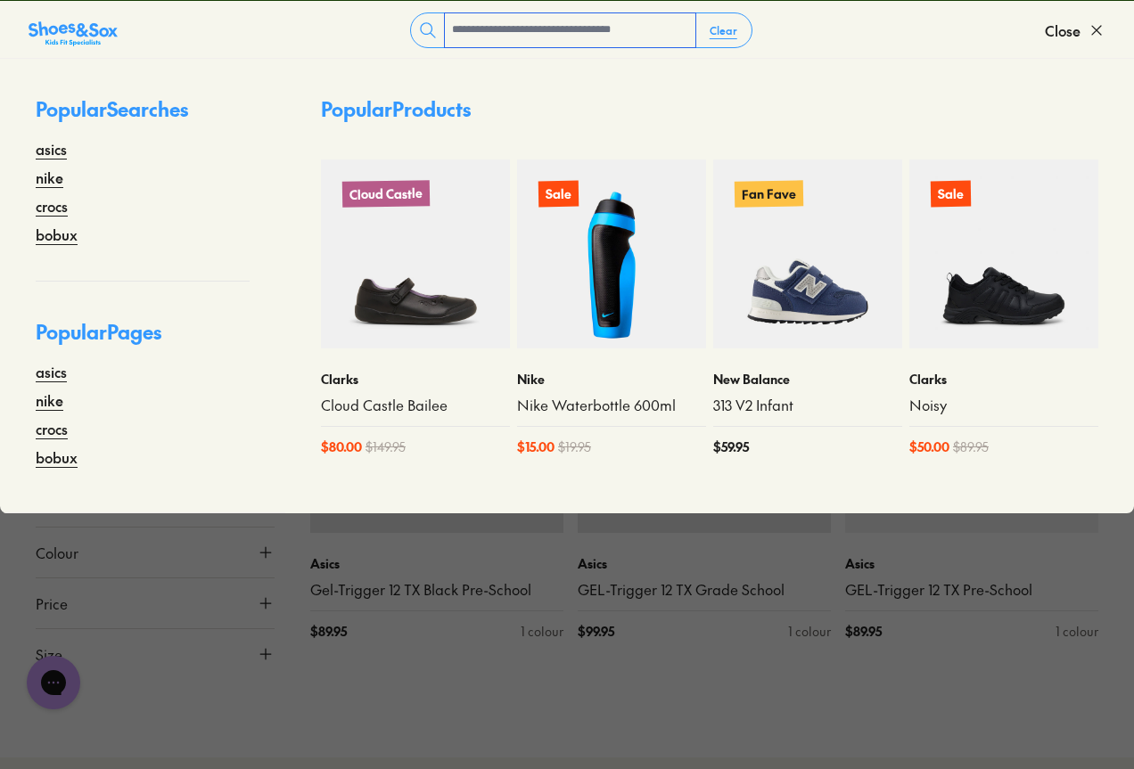
click at [619, 25] on input "text" at bounding box center [570, 30] width 250 height 34
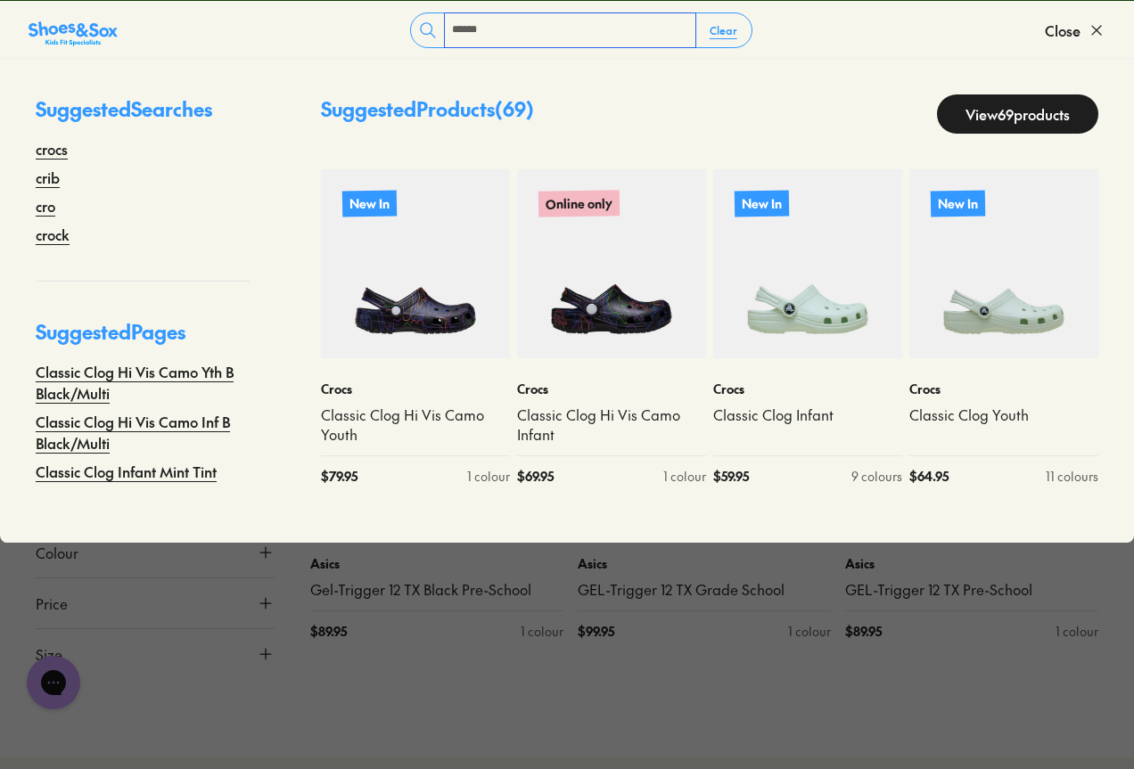
type input "*****"
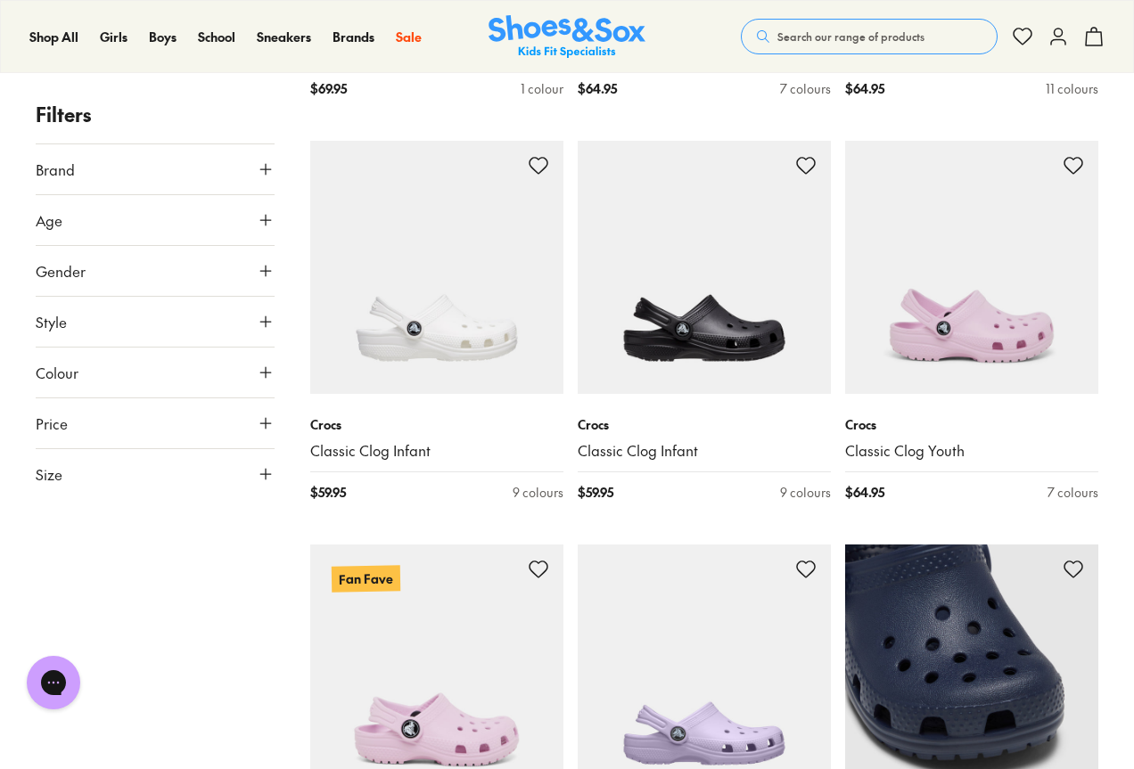
scroll to position [4454, 0]
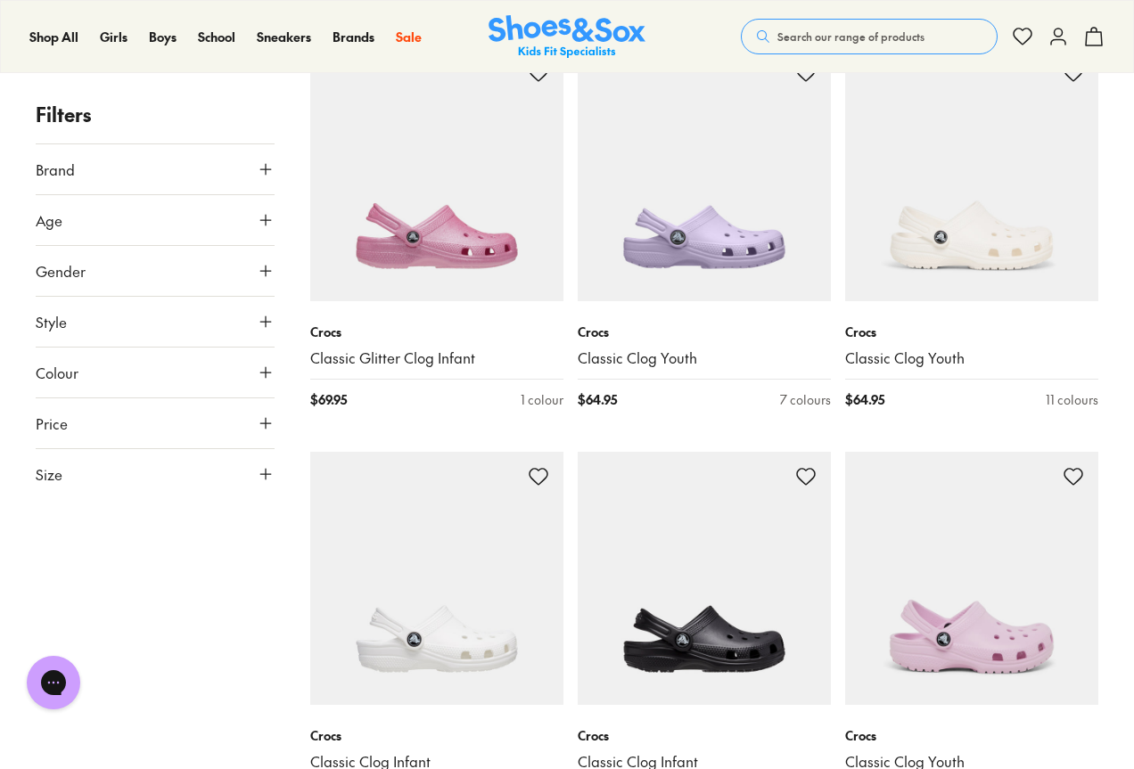
scroll to position [3830, 0]
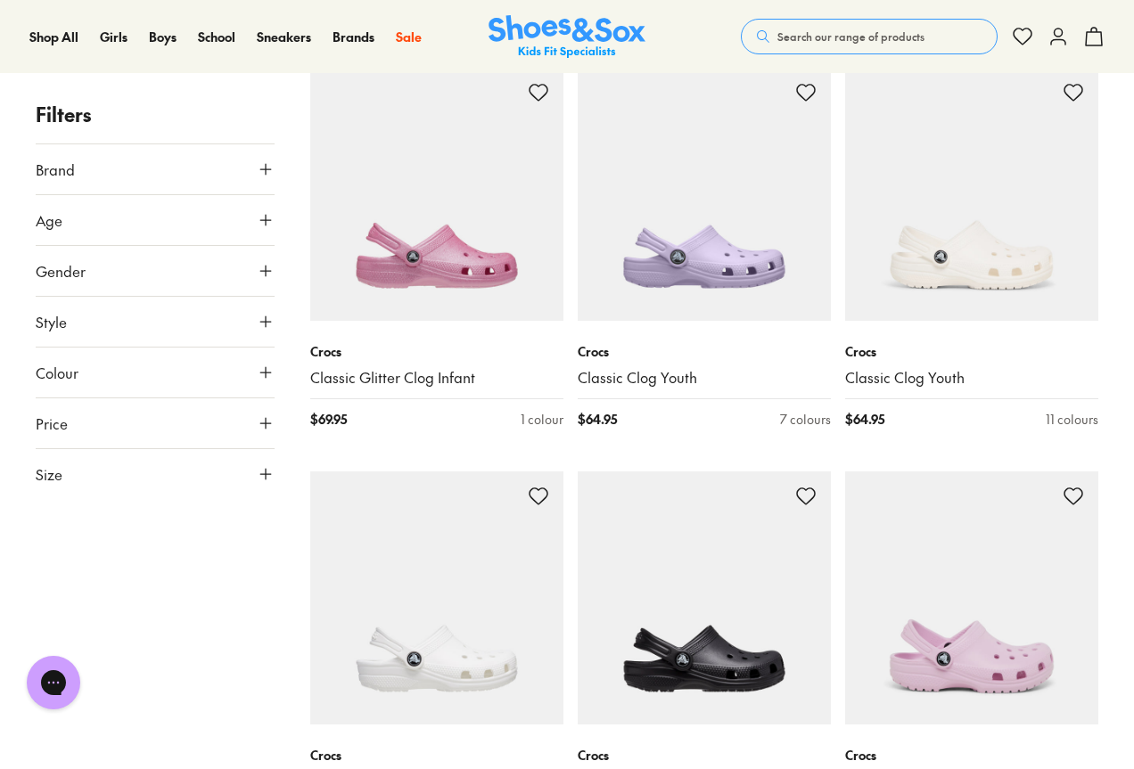
click at [826, 32] on span "Search our range of products" at bounding box center [850, 37] width 147 height 16
click at [826, 32] on form "Clear" at bounding box center [581, 30] width 927 height 36
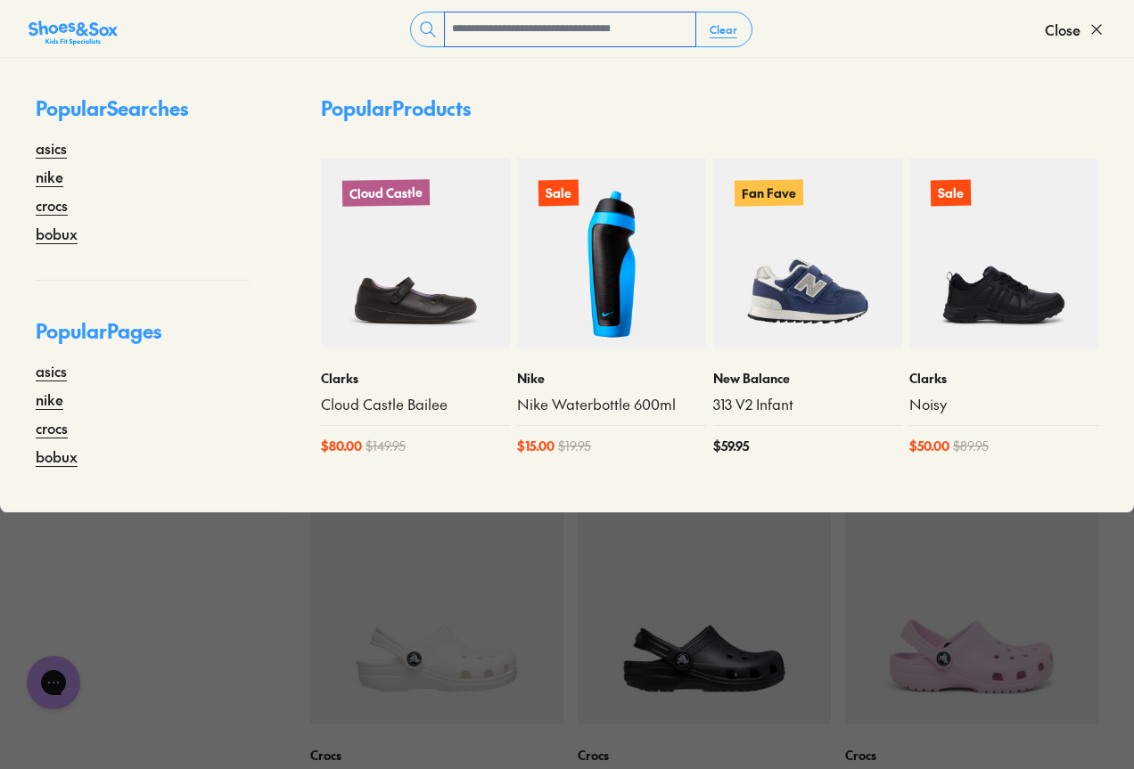
click at [561, 34] on input "text" at bounding box center [570, 29] width 250 height 34
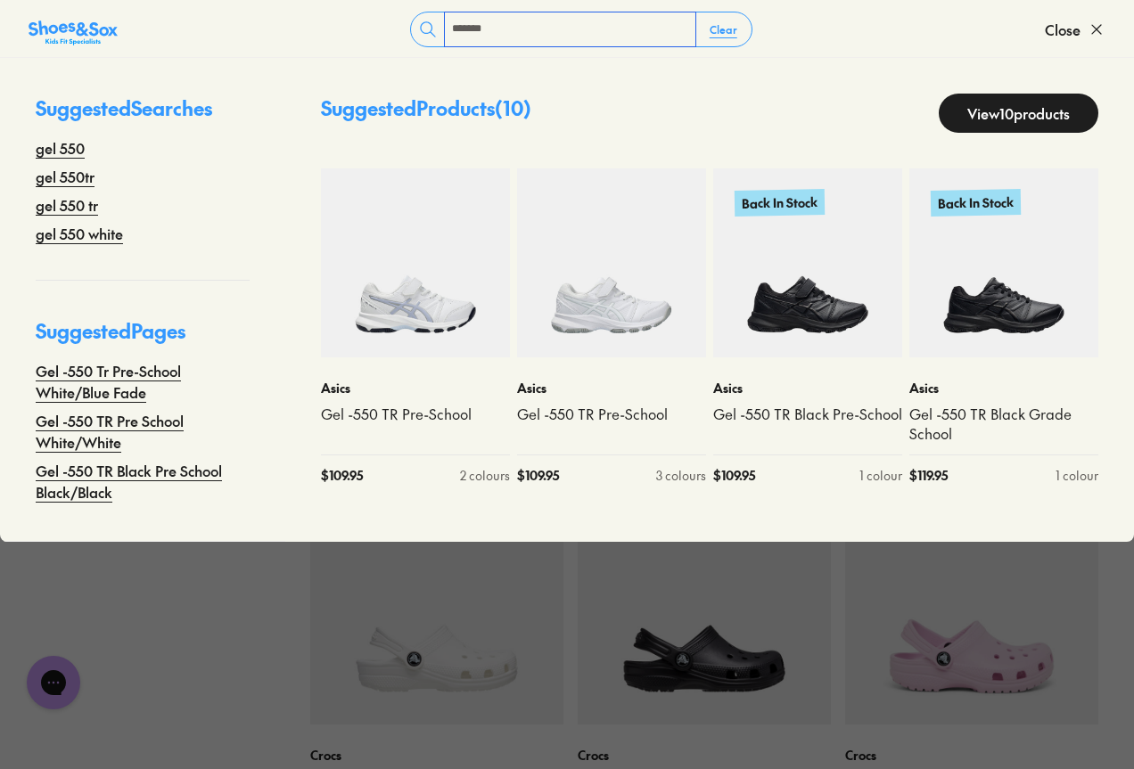
click at [583, 35] on input "*******" at bounding box center [570, 29] width 250 height 34
type input "*******"
click at [721, 35] on button "Clear" at bounding box center [723, 29] width 56 height 32
